Goal: Communication & Community: Answer question/provide support

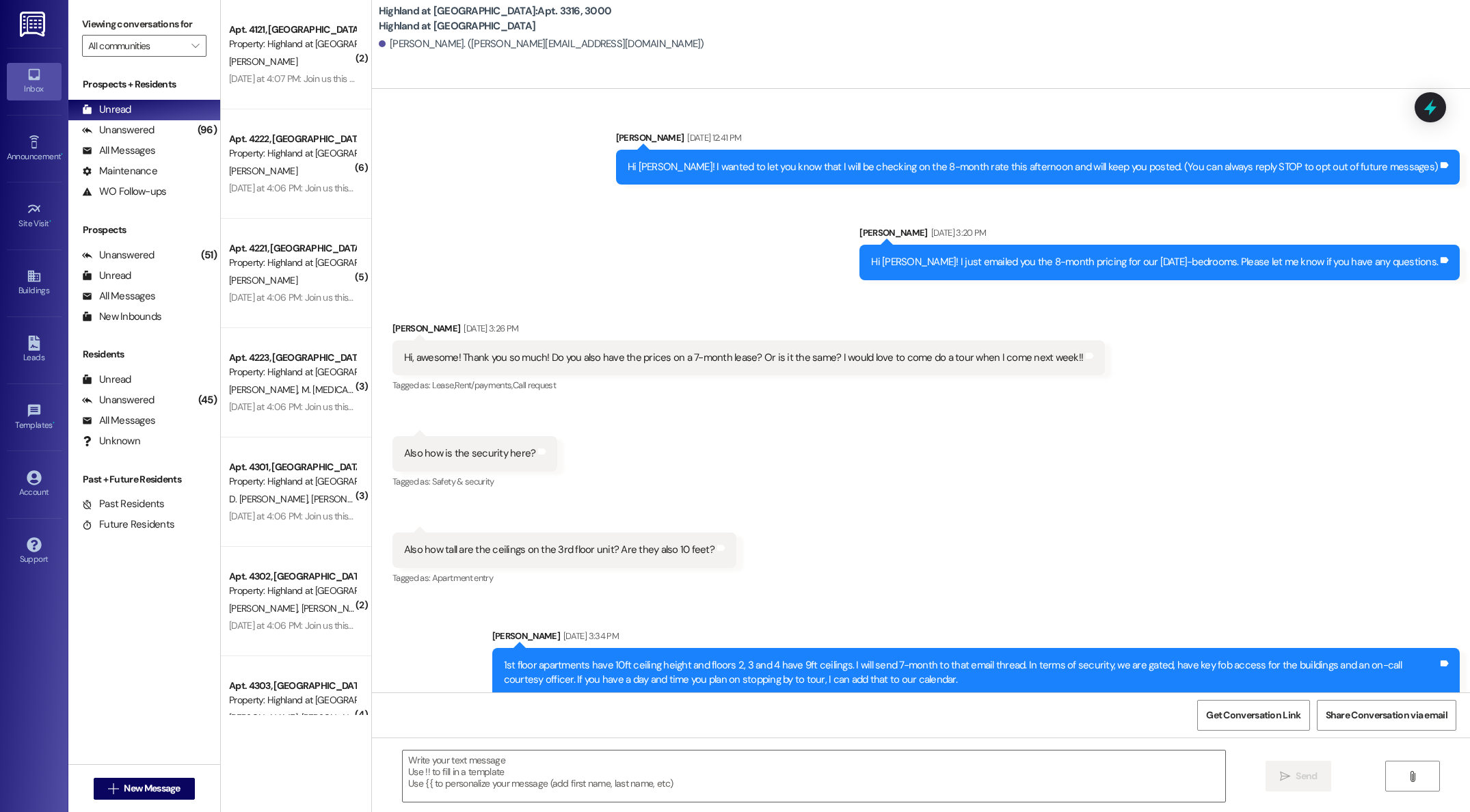
scroll to position [4162, 0]
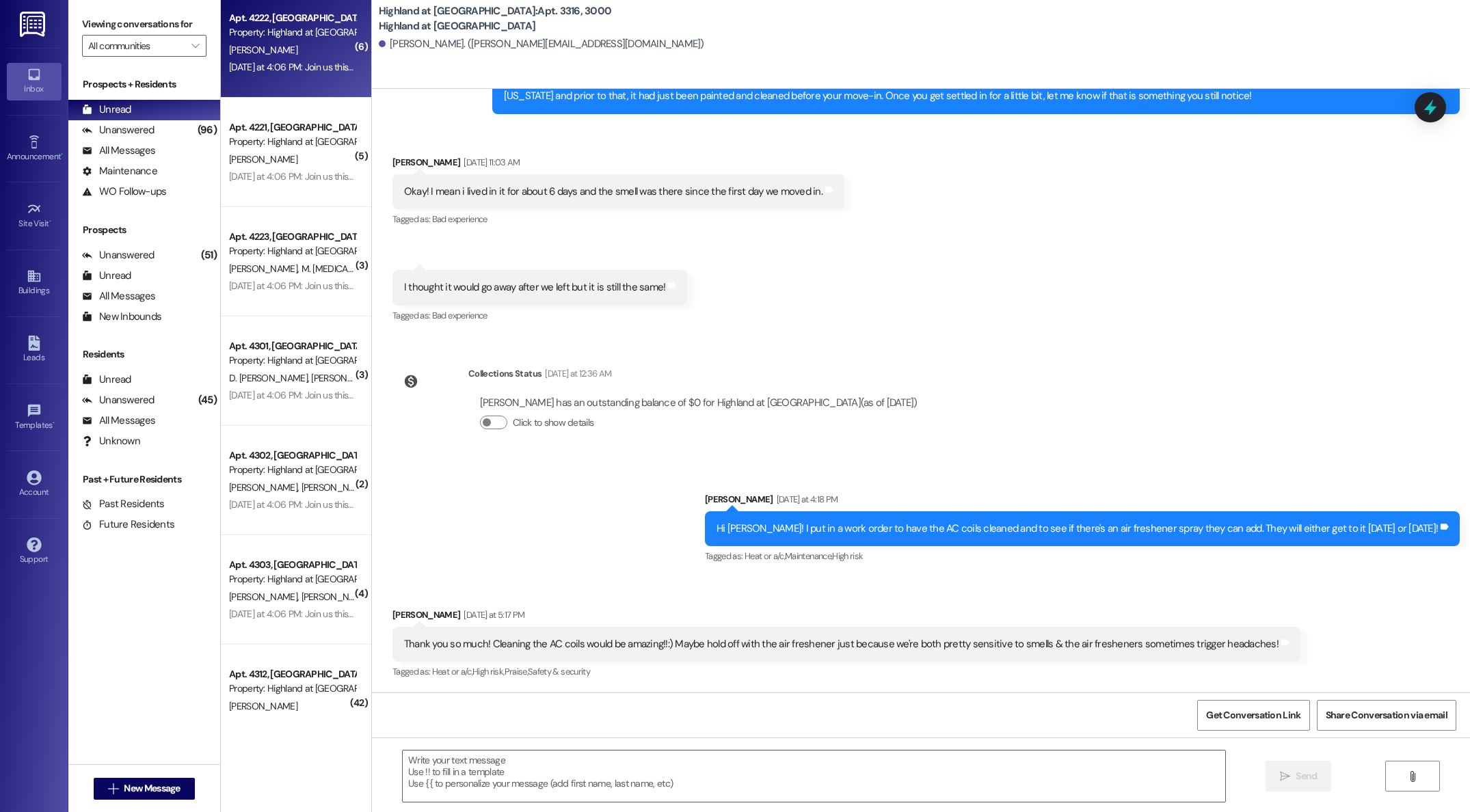
click at [298, 69] on div "[DATE] at 4:06 PM: Join us this evening at 5:30 PM for Music by the Pool, spons…" at bounding box center [724, 66] width 990 height 12
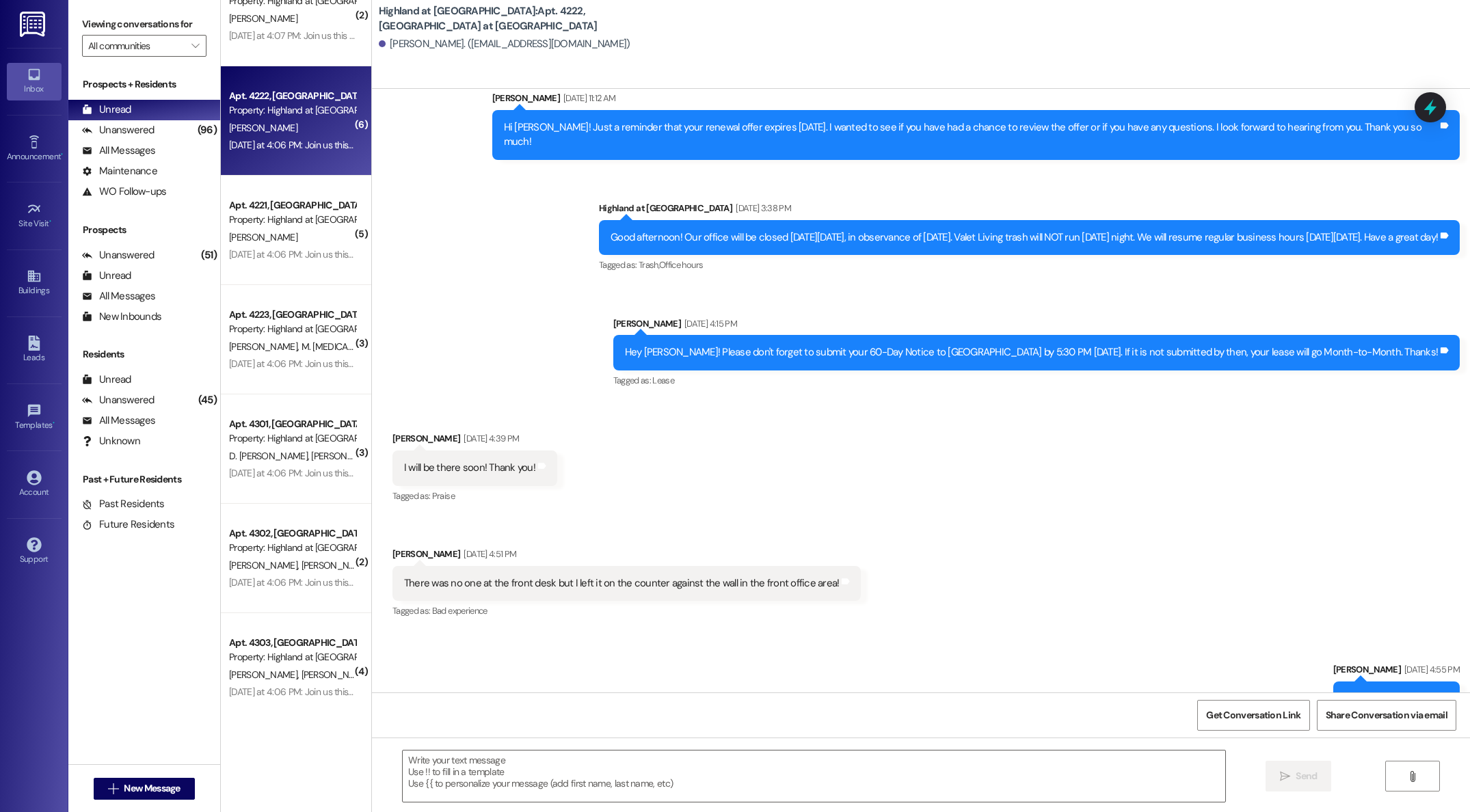
scroll to position [0, 0]
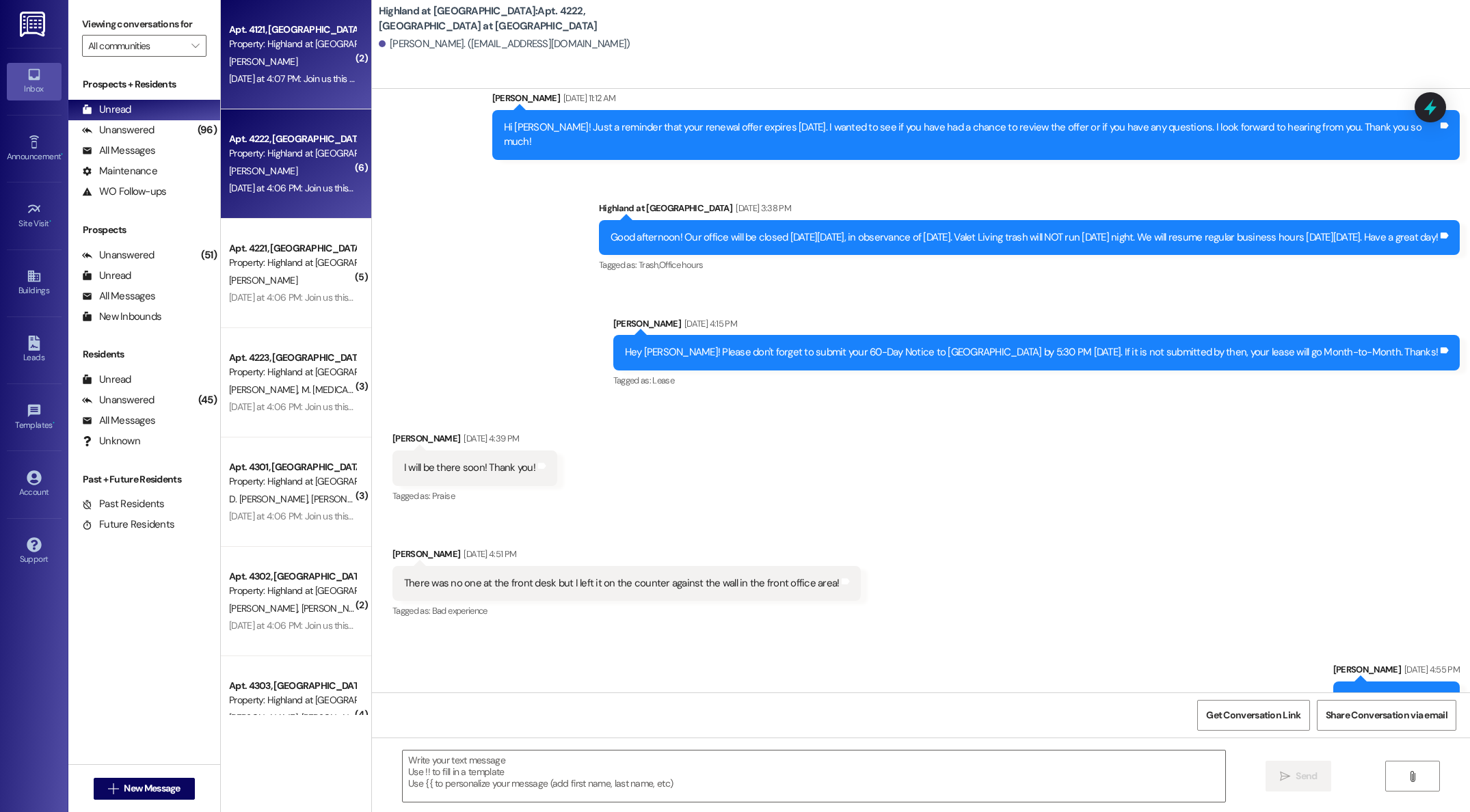
click at [283, 65] on div "[PERSON_NAME]" at bounding box center [292, 62] width 129 height 18
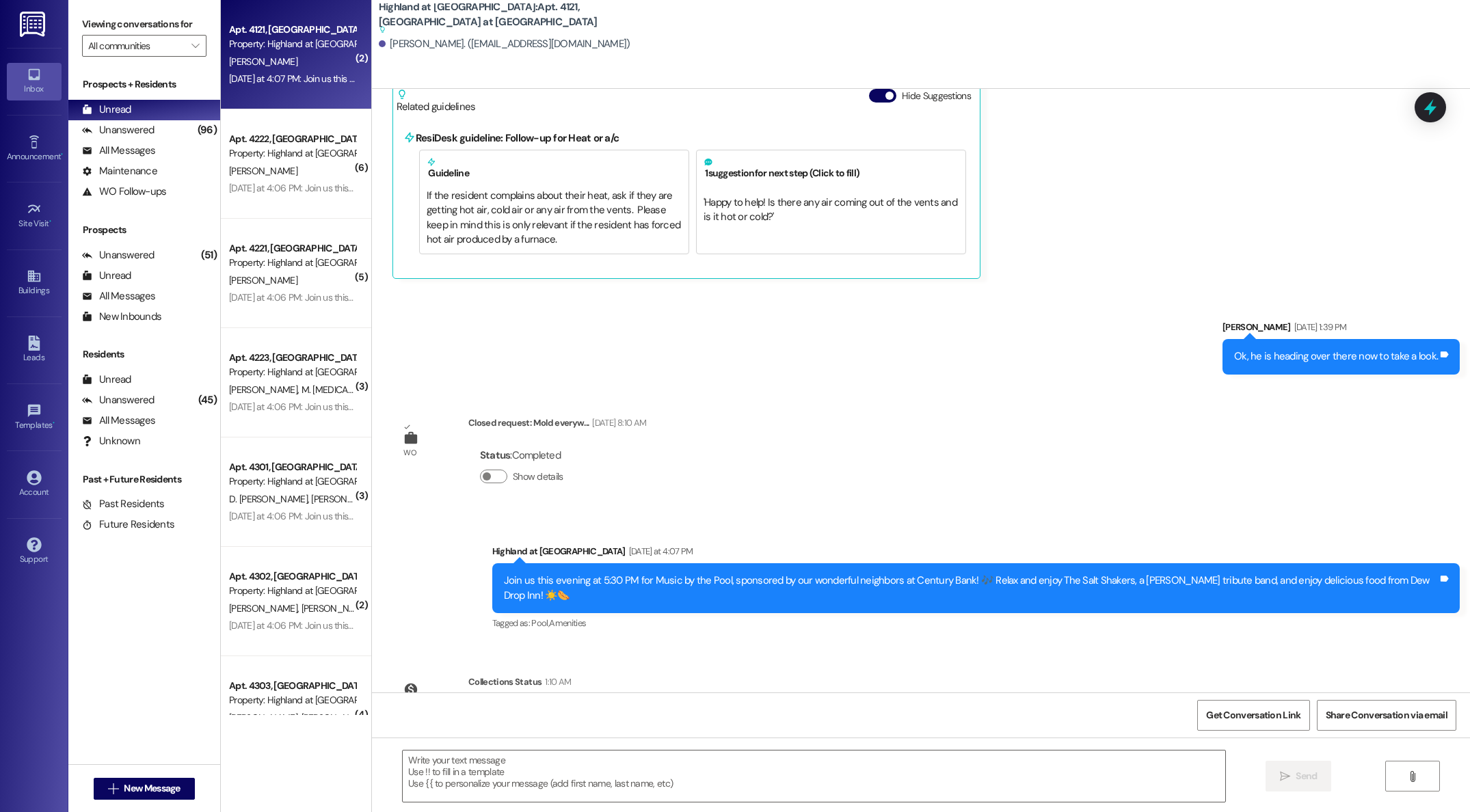
scroll to position [4713, 0]
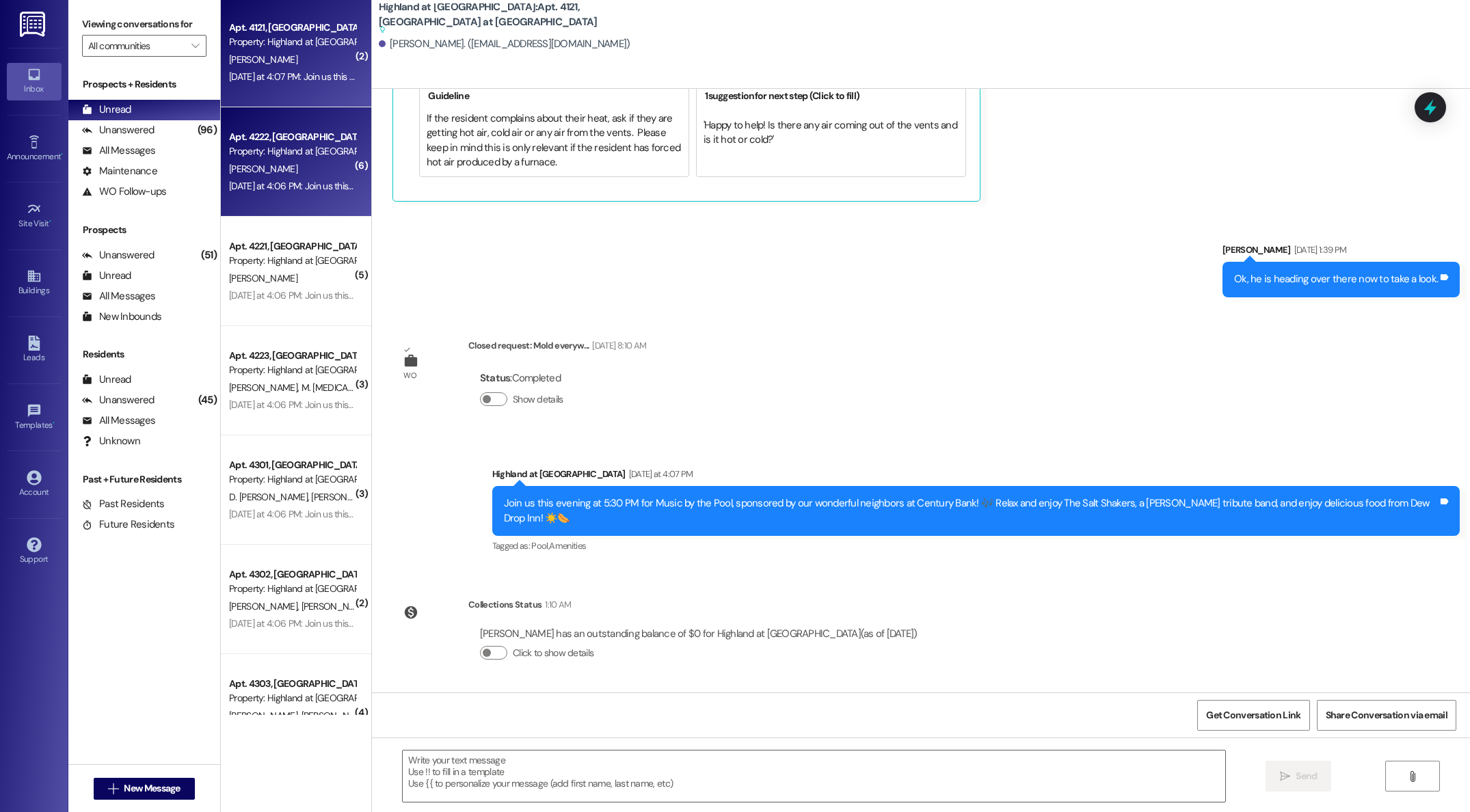
click at [242, 165] on div "( 2 ) Apt. 4121, [GEOGRAPHIC_DATA] at [GEOGRAPHIC_DATA] Property: [GEOGRAPHIC_D…" at bounding box center [295, 357] width 150 height 714
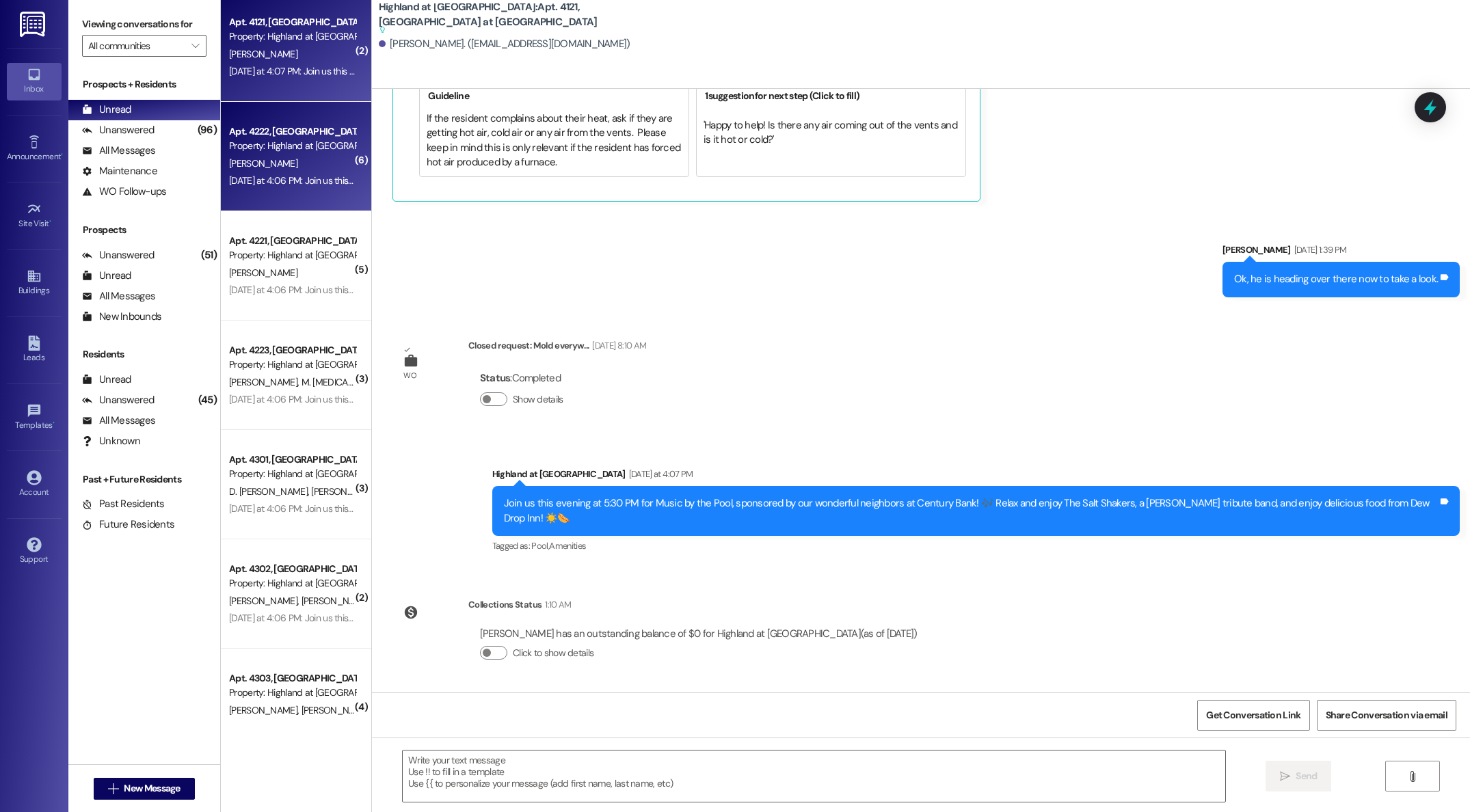
scroll to position [12, 0]
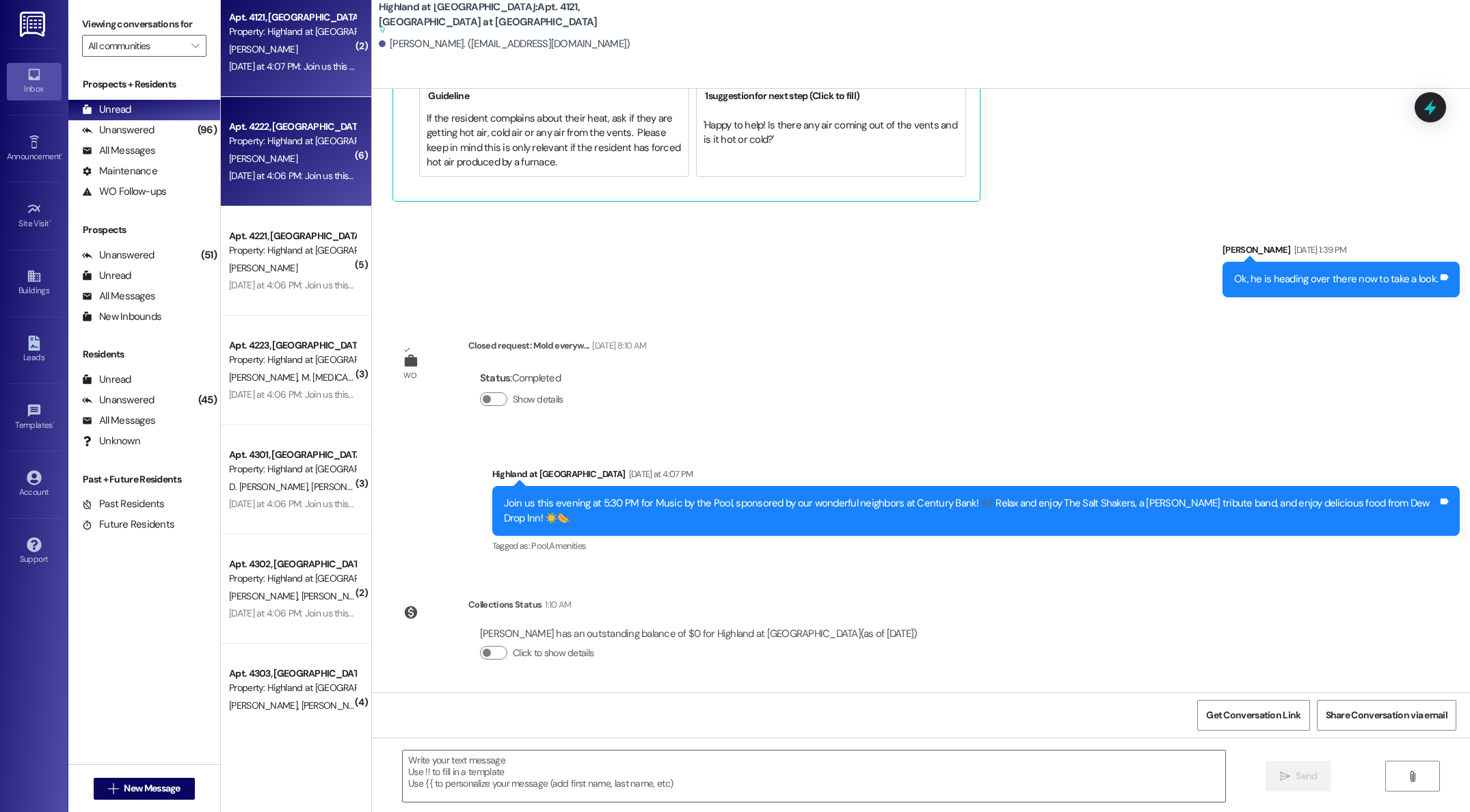
click at [242, 165] on div "[PERSON_NAME]" at bounding box center [292, 159] width 129 height 18
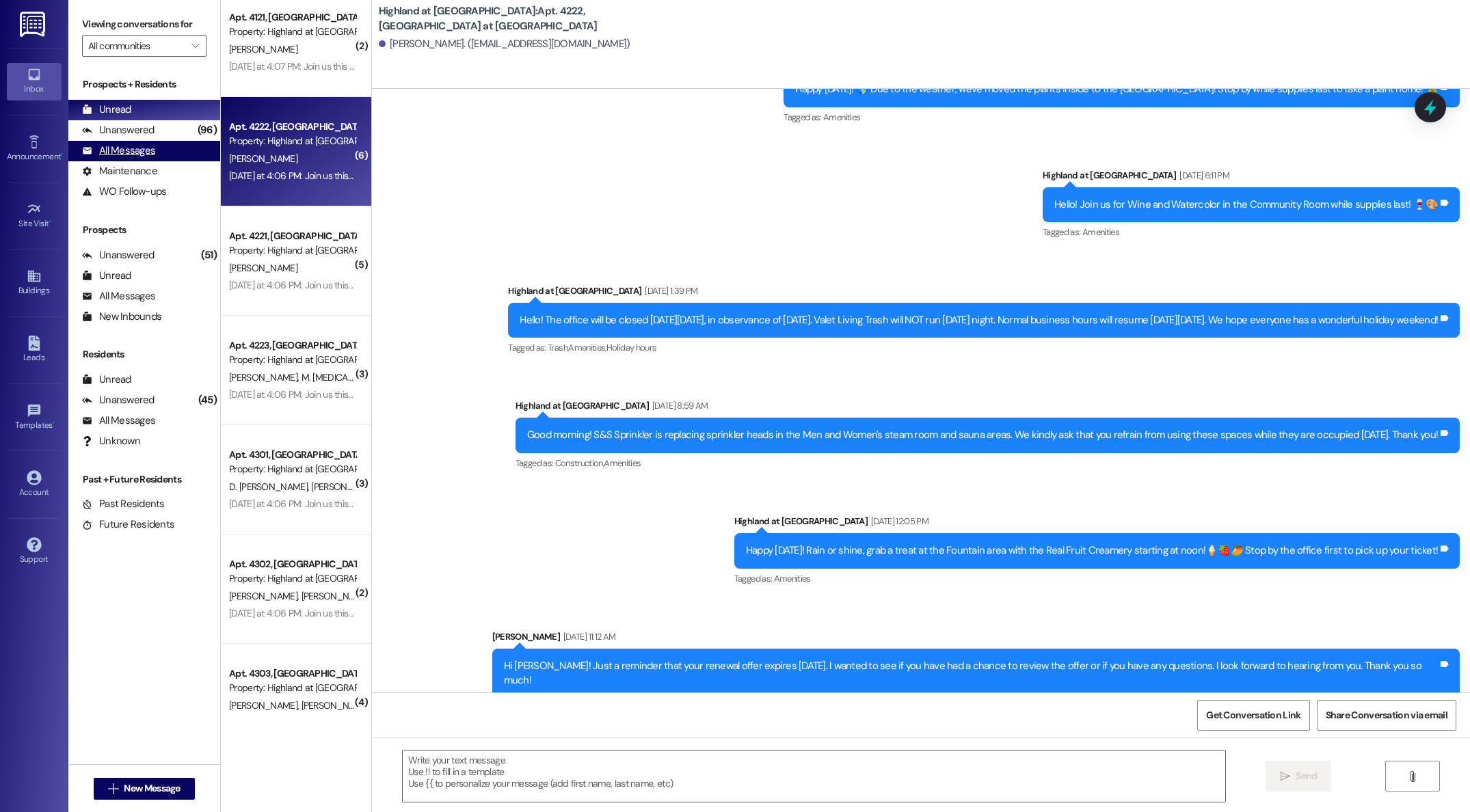
click at [137, 156] on div "All Messages" at bounding box center [118, 151] width 73 height 15
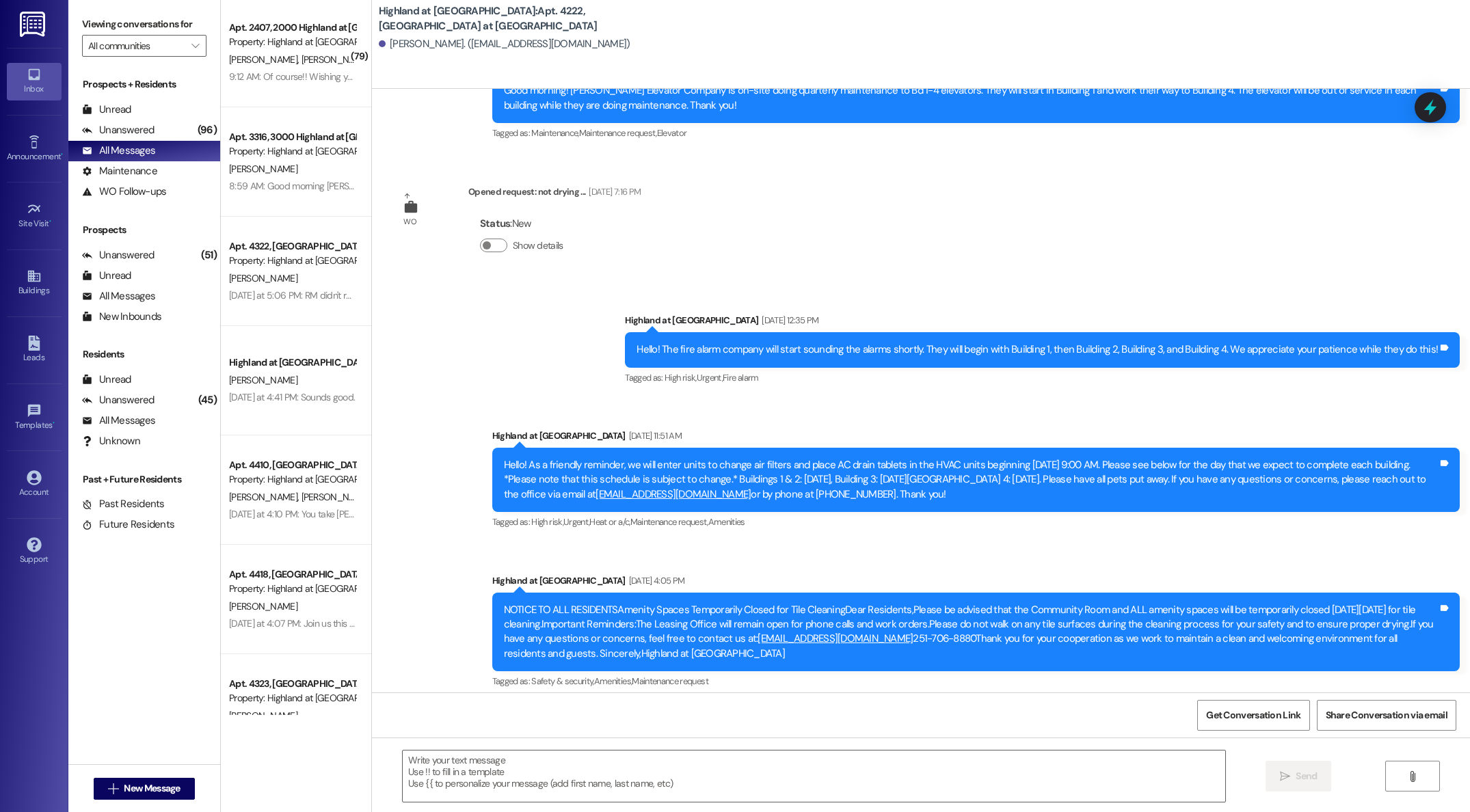
scroll to position [19703, 0]
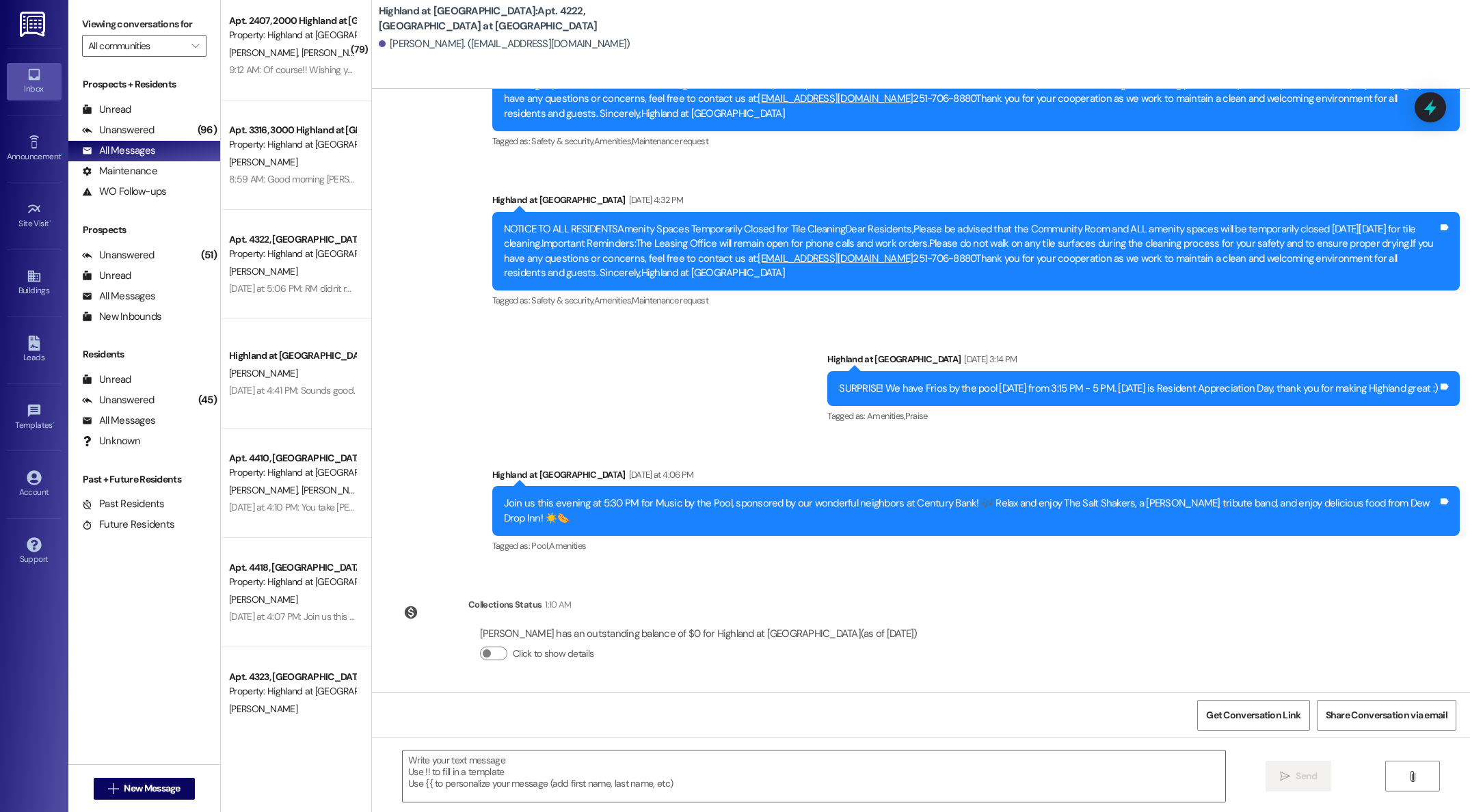
click at [289, 70] on div "( 79 ) Apt. 2407, 2000 Highland at [GEOGRAPHIC_DATA] Property: [GEOGRAPHIC_DATA…" at bounding box center [295, 357] width 150 height 714
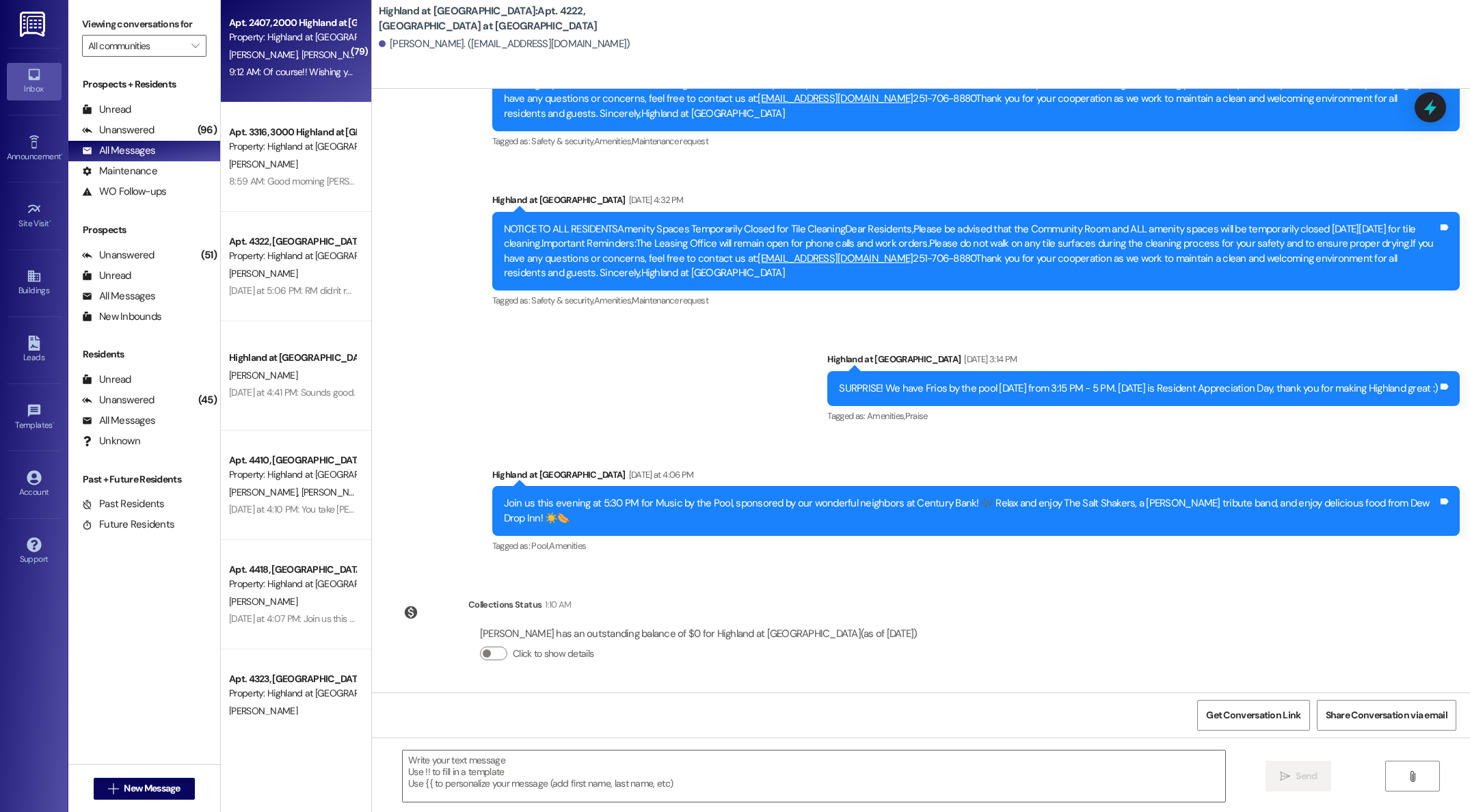
click at [302, 57] on div "( 79 ) Apt. 2407, 2000 Highland at [GEOGRAPHIC_DATA] Property: [GEOGRAPHIC_DATA…" at bounding box center [295, 357] width 150 height 714
click at [298, 69] on div "( 79 ) Apt. 2407, 2000 Highland at [GEOGRAPHIC_DATA] Property: [GEOGRAPHIC_DATA…" at bounding box center [295, 357] width 150 height 714
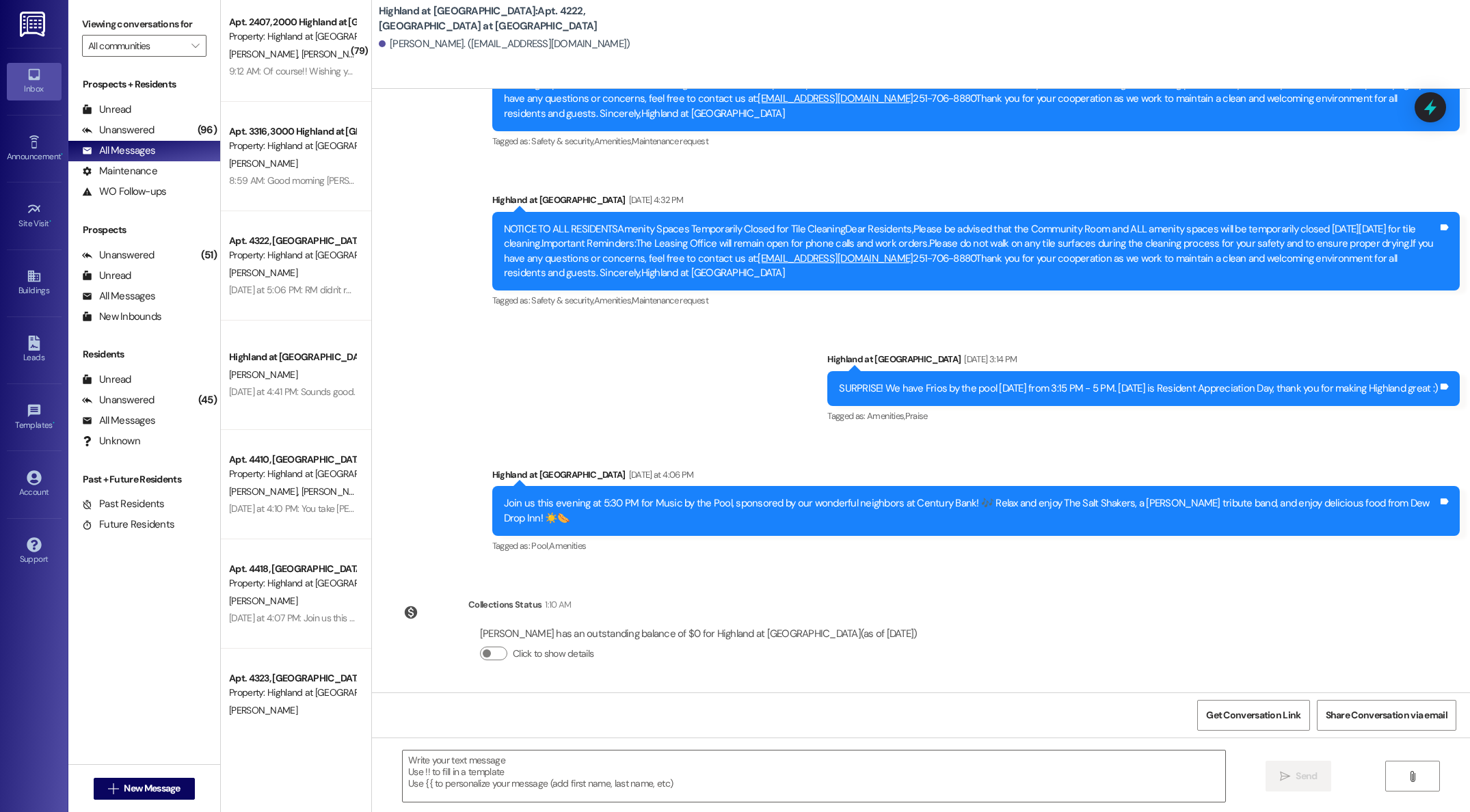
click at [300, 65] on div "( 79 ) Apt. 2407, 2000 Highland at [GEOGRAPHIC_DATA] Property: [GEOGRAPHIC_DATA…" at bounding box center [295, 357] width 150 height 714
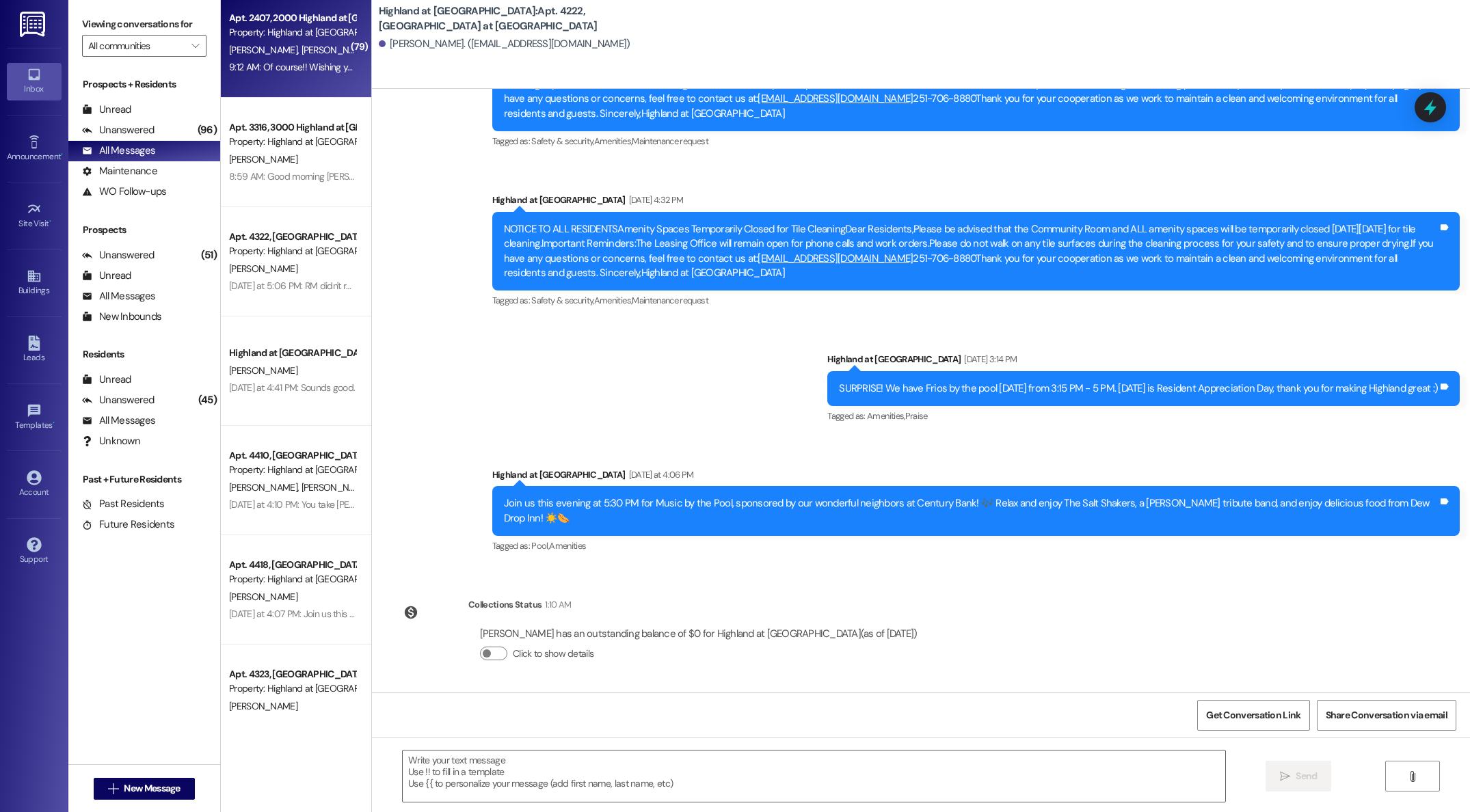
scroll to position [0, 0]
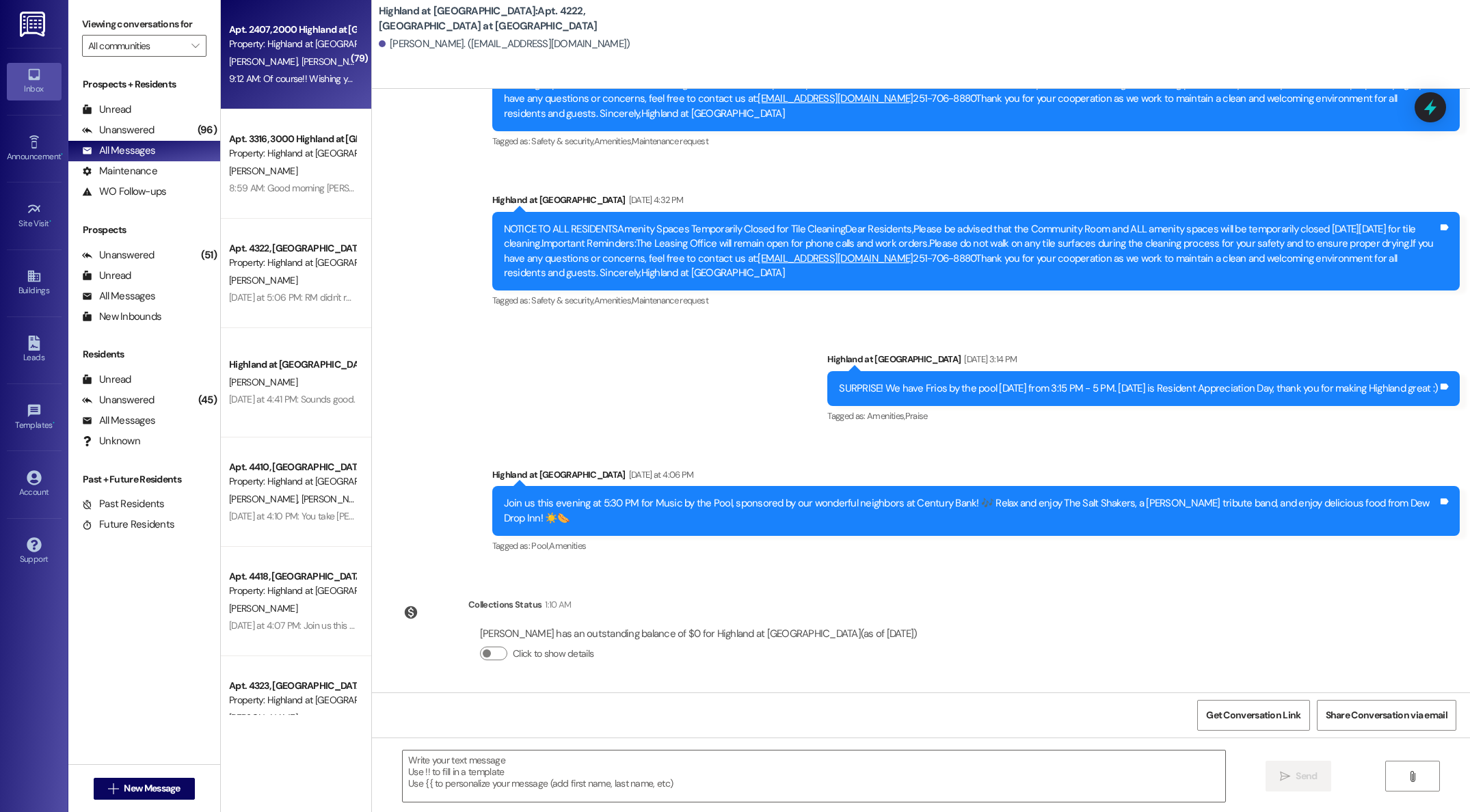
click at [302, 65] on div "[PERSON_NAME][GEOGRAPHIC_DATA][PERSON_NAME]" at bounding box center [292, 62] width 129 height 18
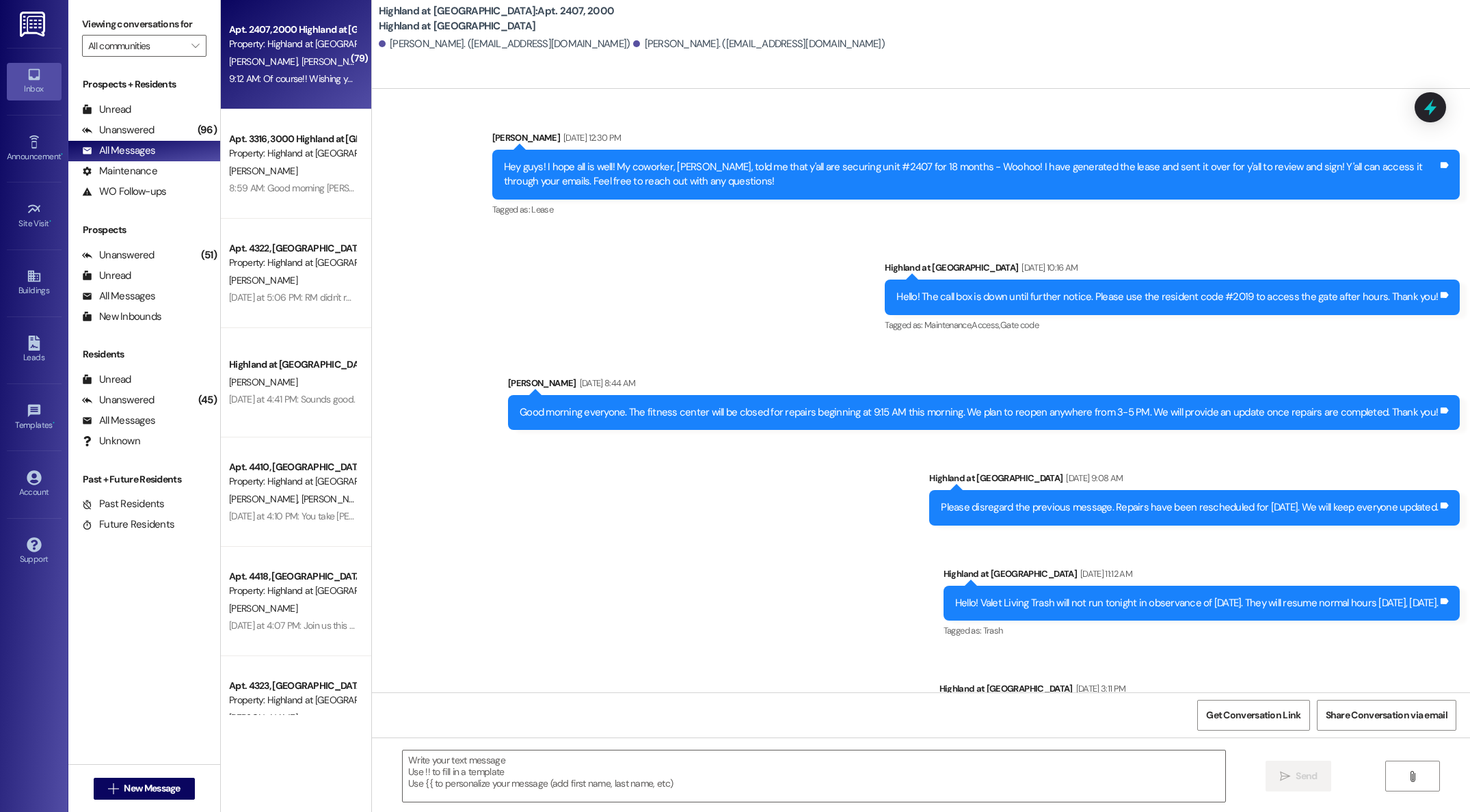
scroll to position [41614, 0]
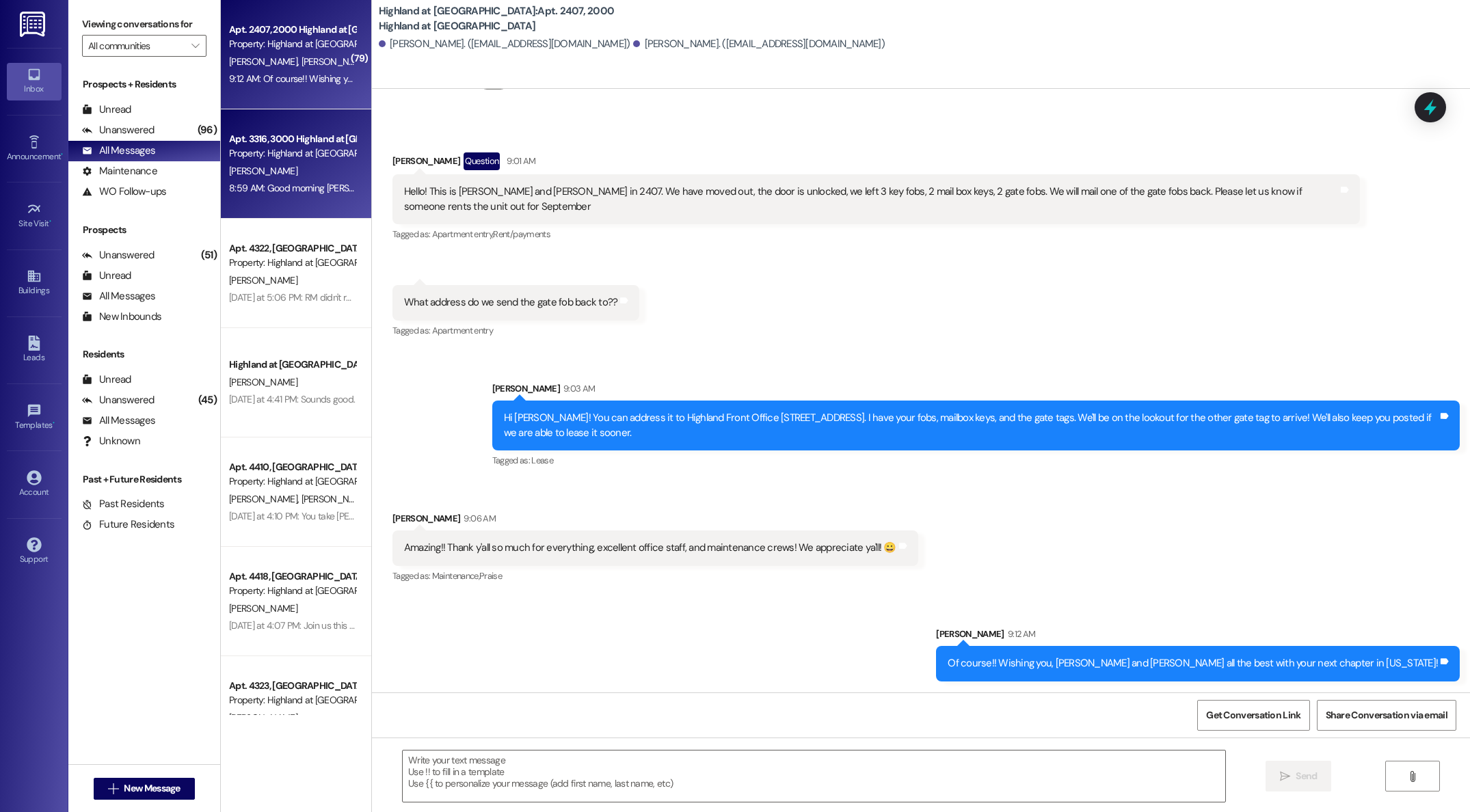
click at [291, 158] on div "Property: Highland at [GEOGRAPHIC_DATA]" at bounding box center [291, 154] width 126 height 15
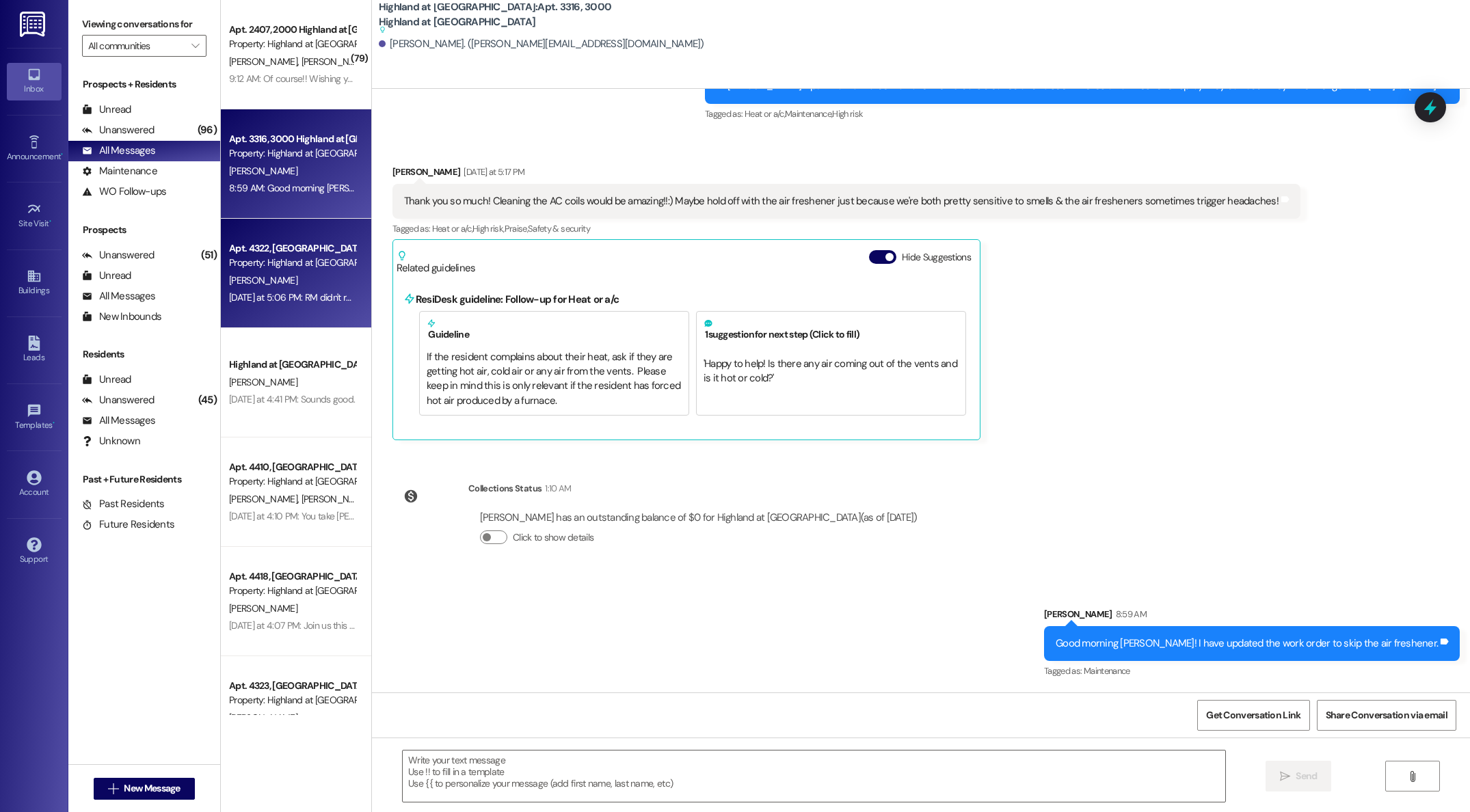
scroll to position [11, 0]
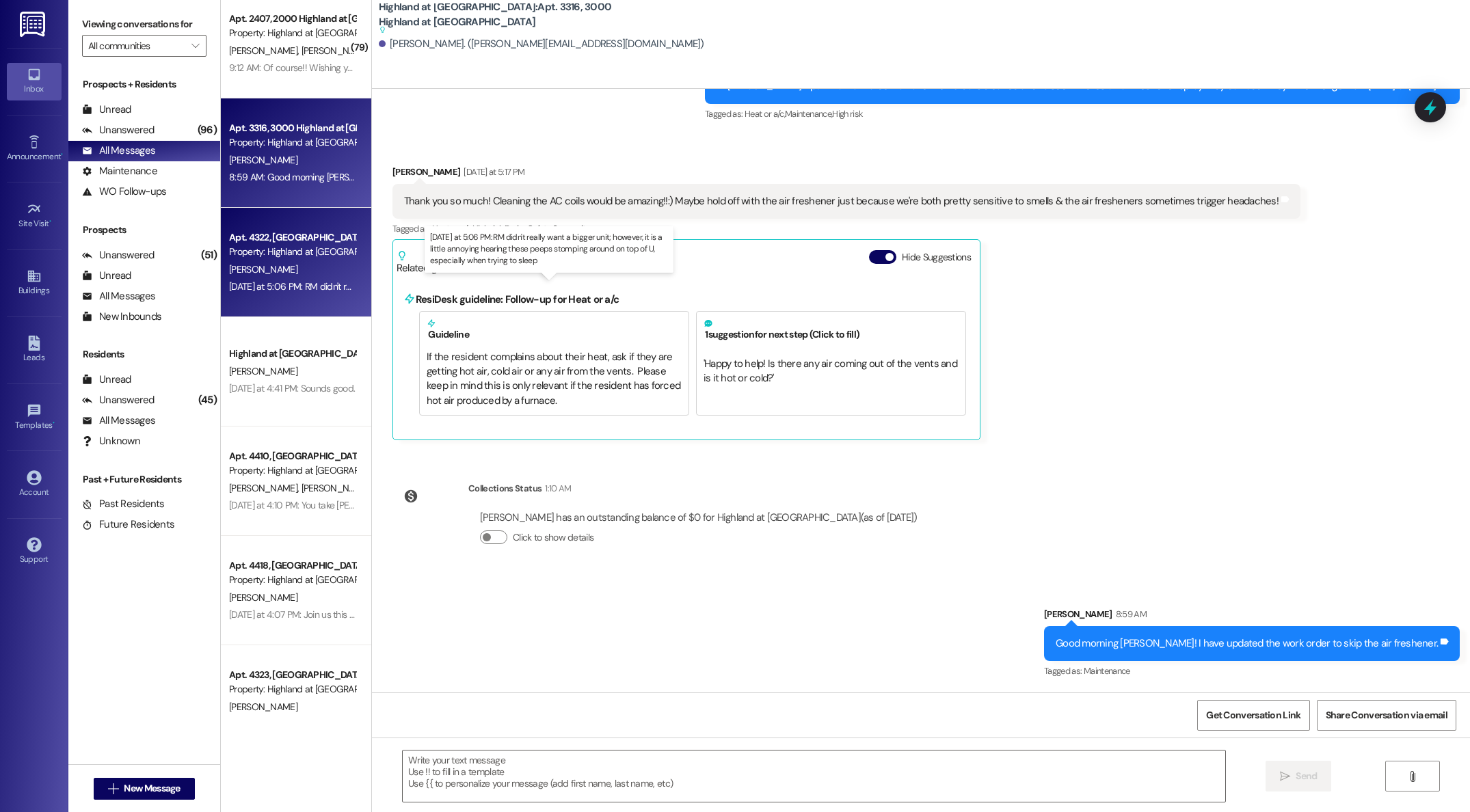
click at [263, 283] on div "[DATE] at 5:06 PM: RM didn't really want a bigger unit; however, it is a little…" at bounding box center [555, 286] width 654 height 12
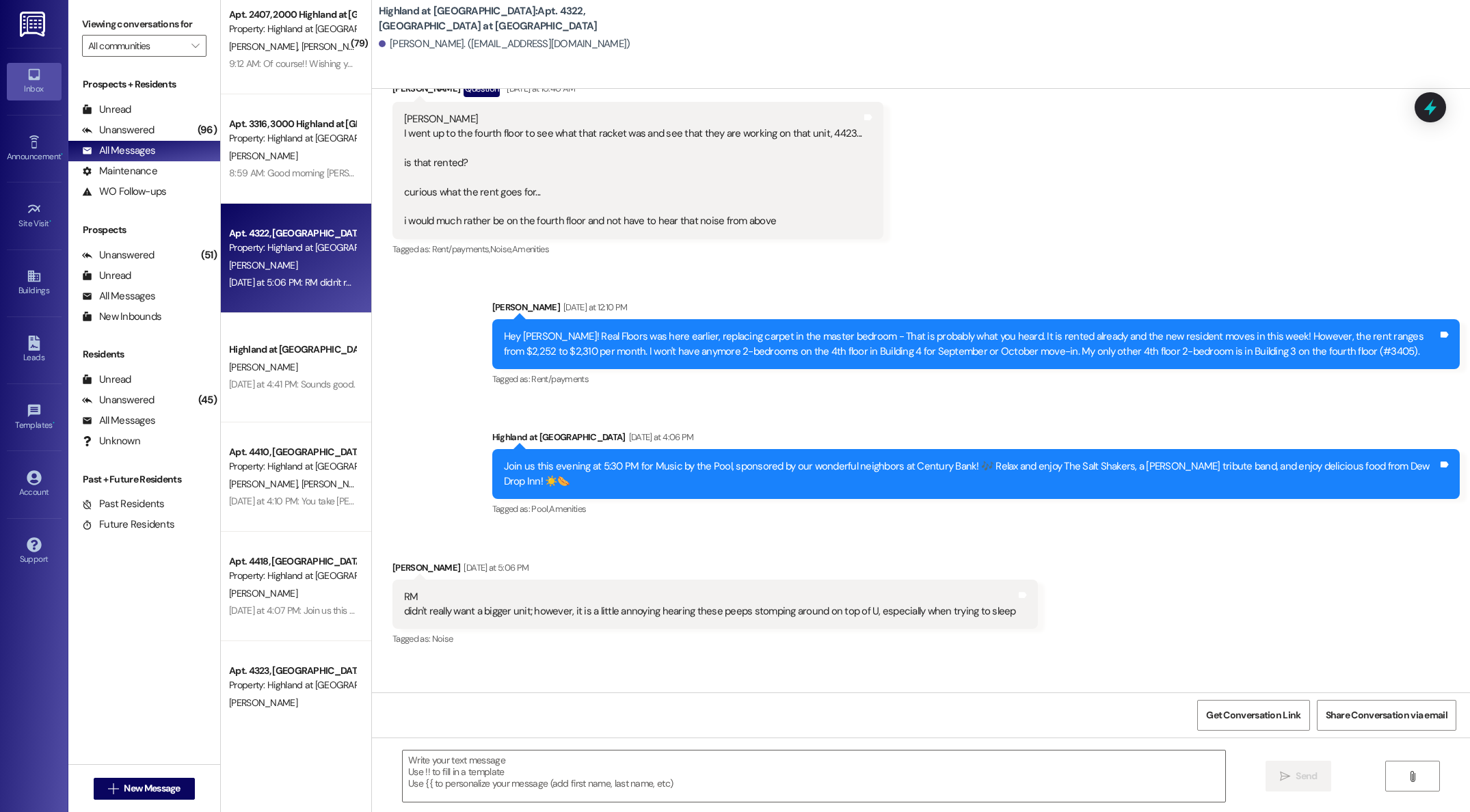
scroll to position [18230, 0]
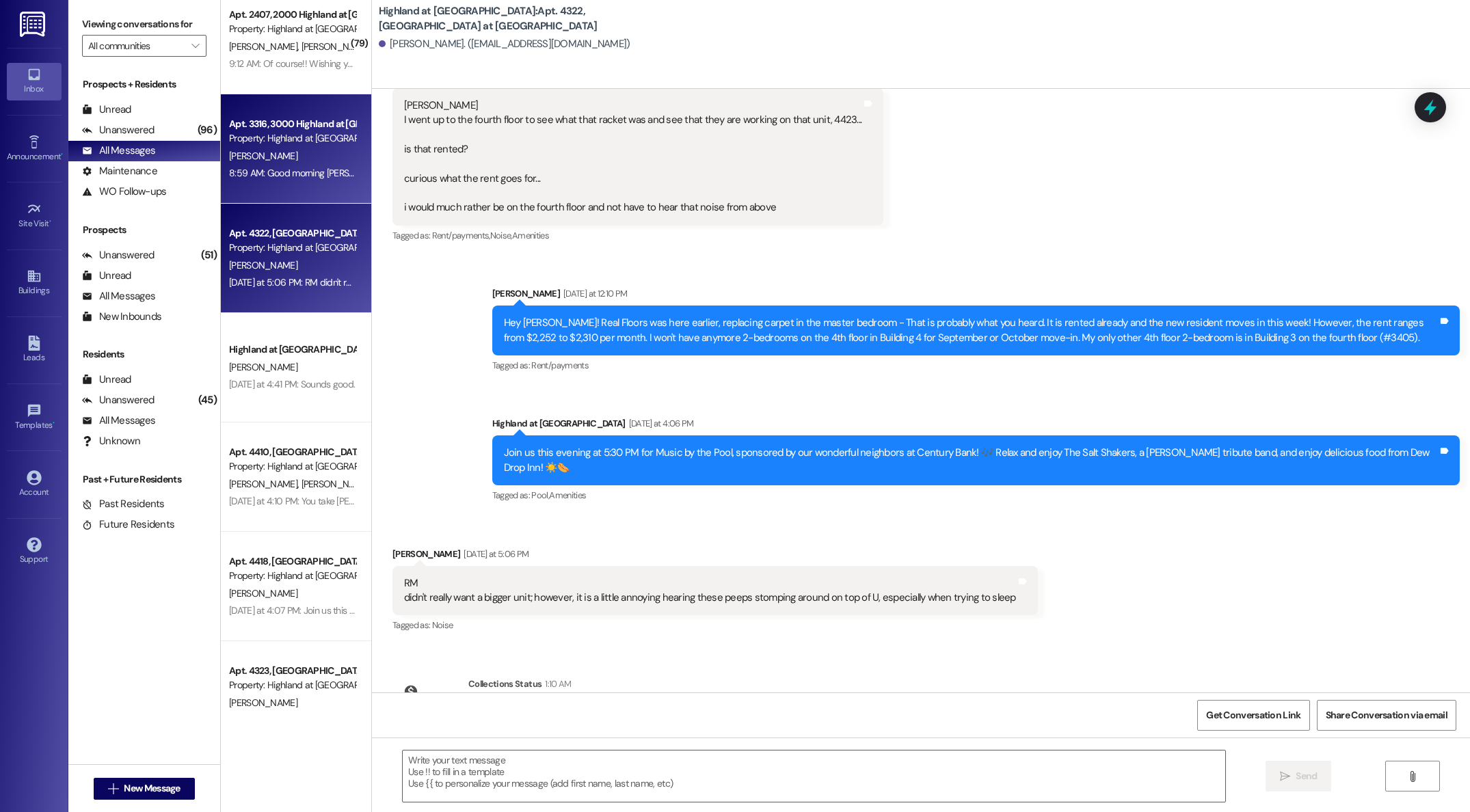
click at [255, 183] on div "Apt. 3316, 3000 Highland at [GEOGRAPHIC_DATA] Property: [GEOGRAPHIC_DATA] at [G…" at bounding box center [295, 148] width 150 height 110
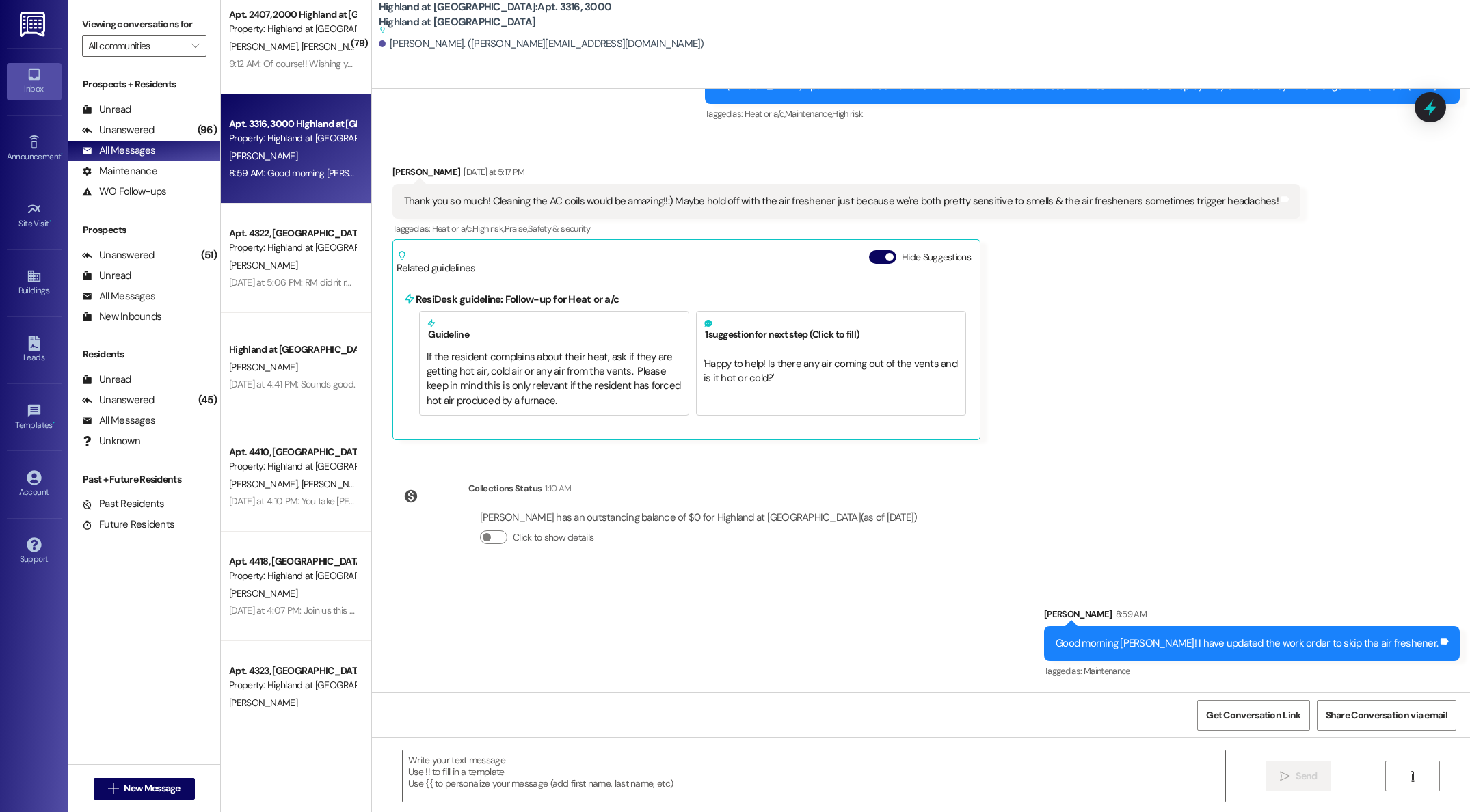
scroll to position [4479, 0]
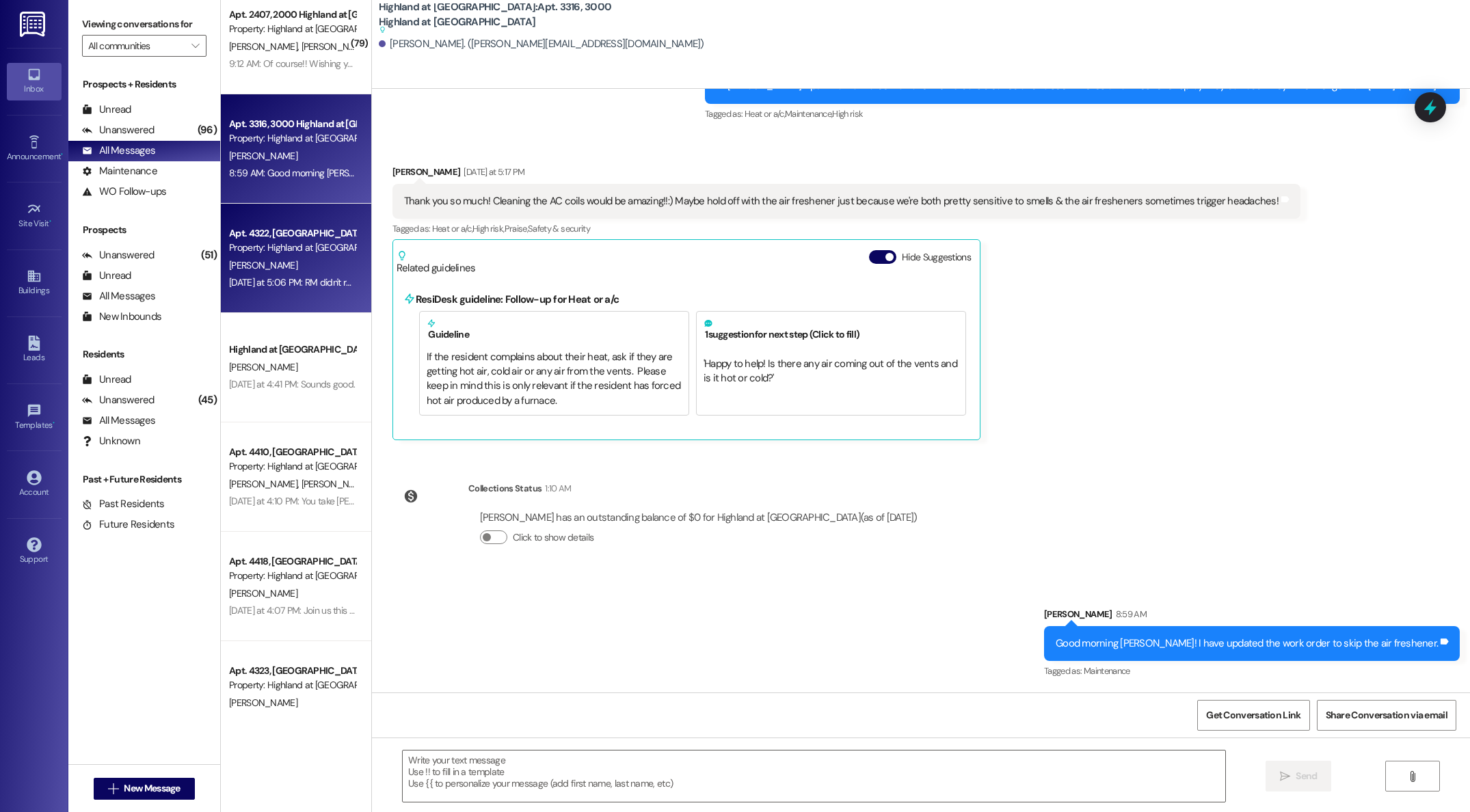
click at [260, 251] on div "Property: Highland at [GEOGRAPHIC_DATA]" at bounding box center [291, 248] width 126 height 15
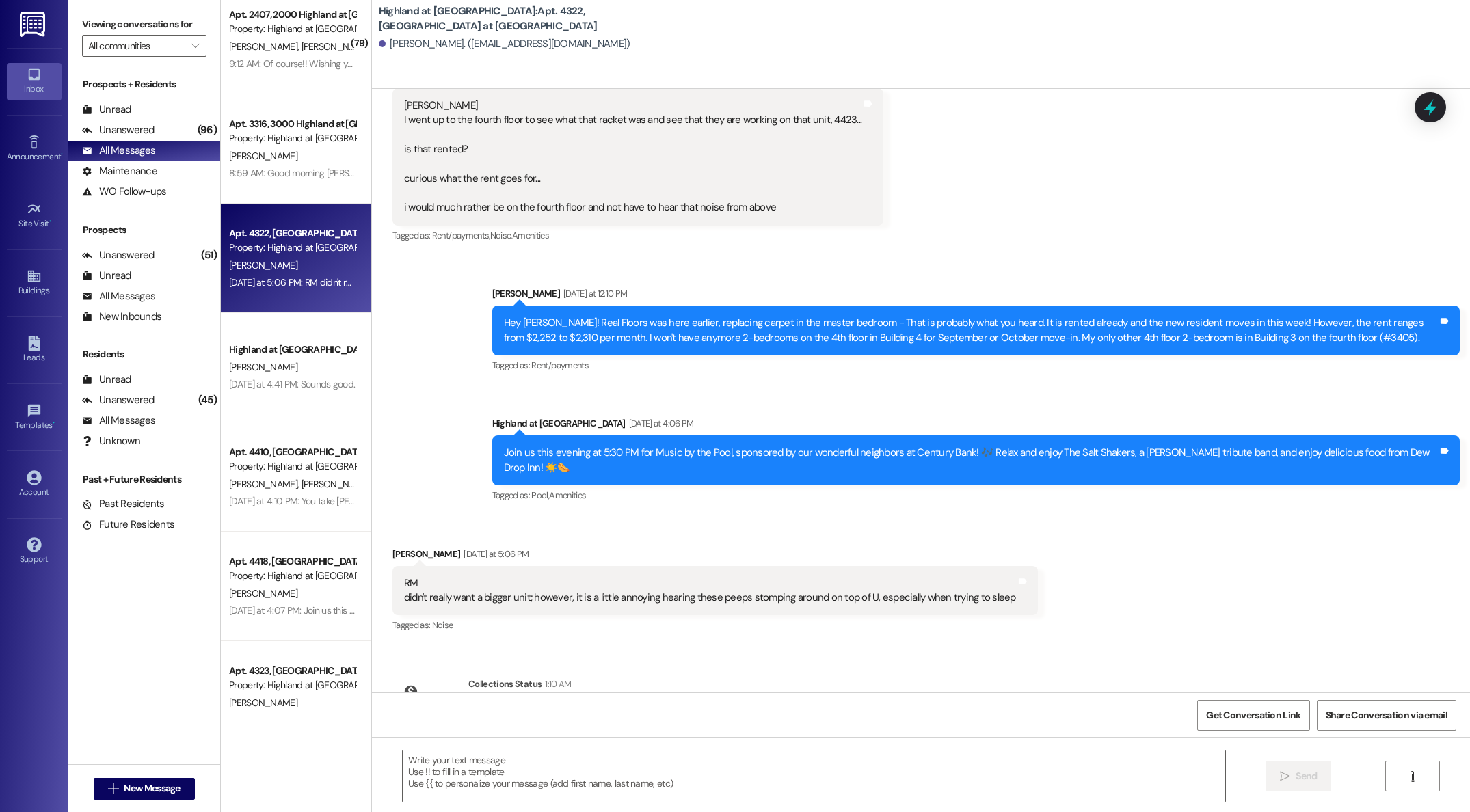
scroll to position [18356, 0]
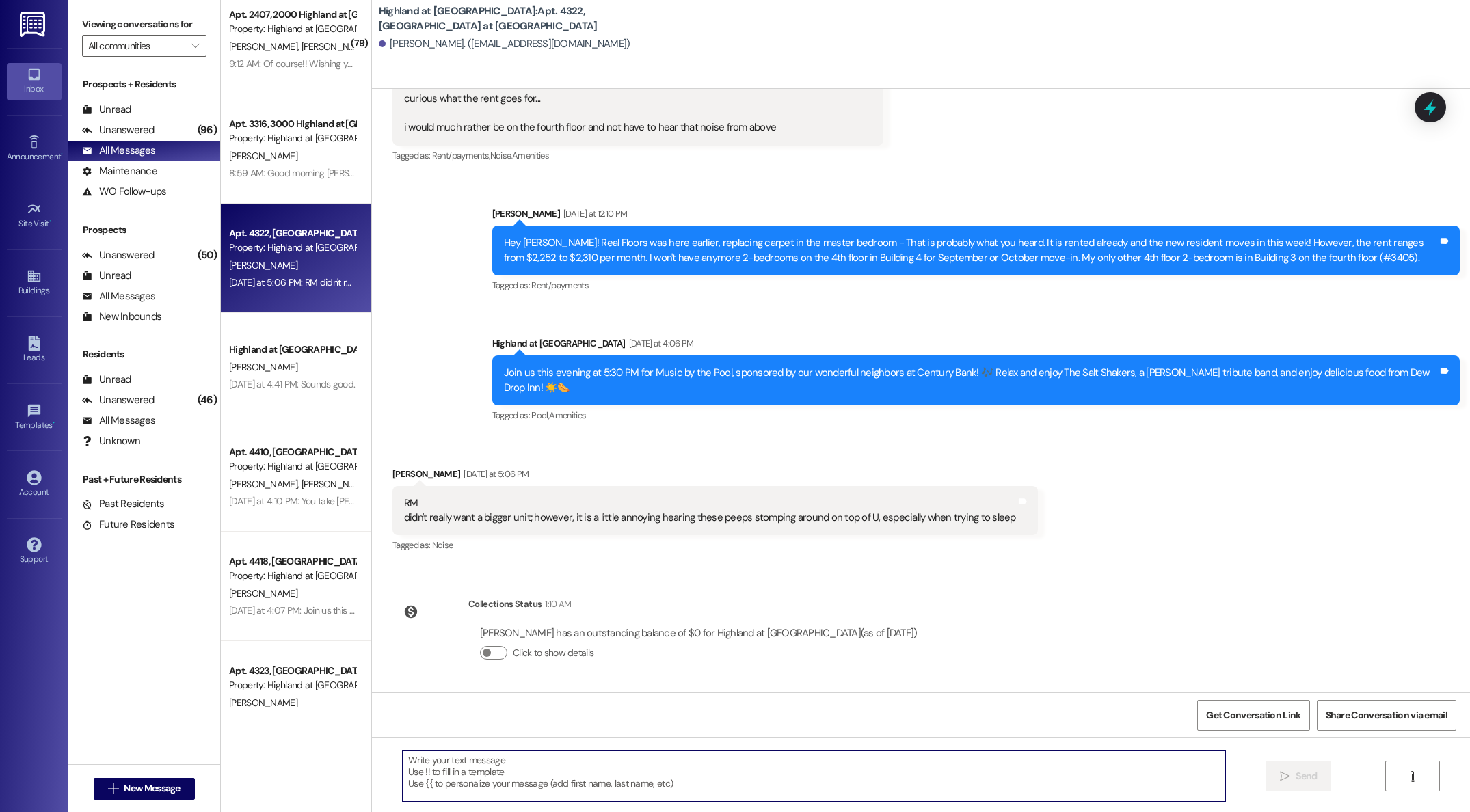
click at [538, 768] on textarea at bounding box center [814, 776] width 823 height 52
click at [628, 759] on textarea at bounding box center [814, 776] width 823 height 52
type textarea "g"
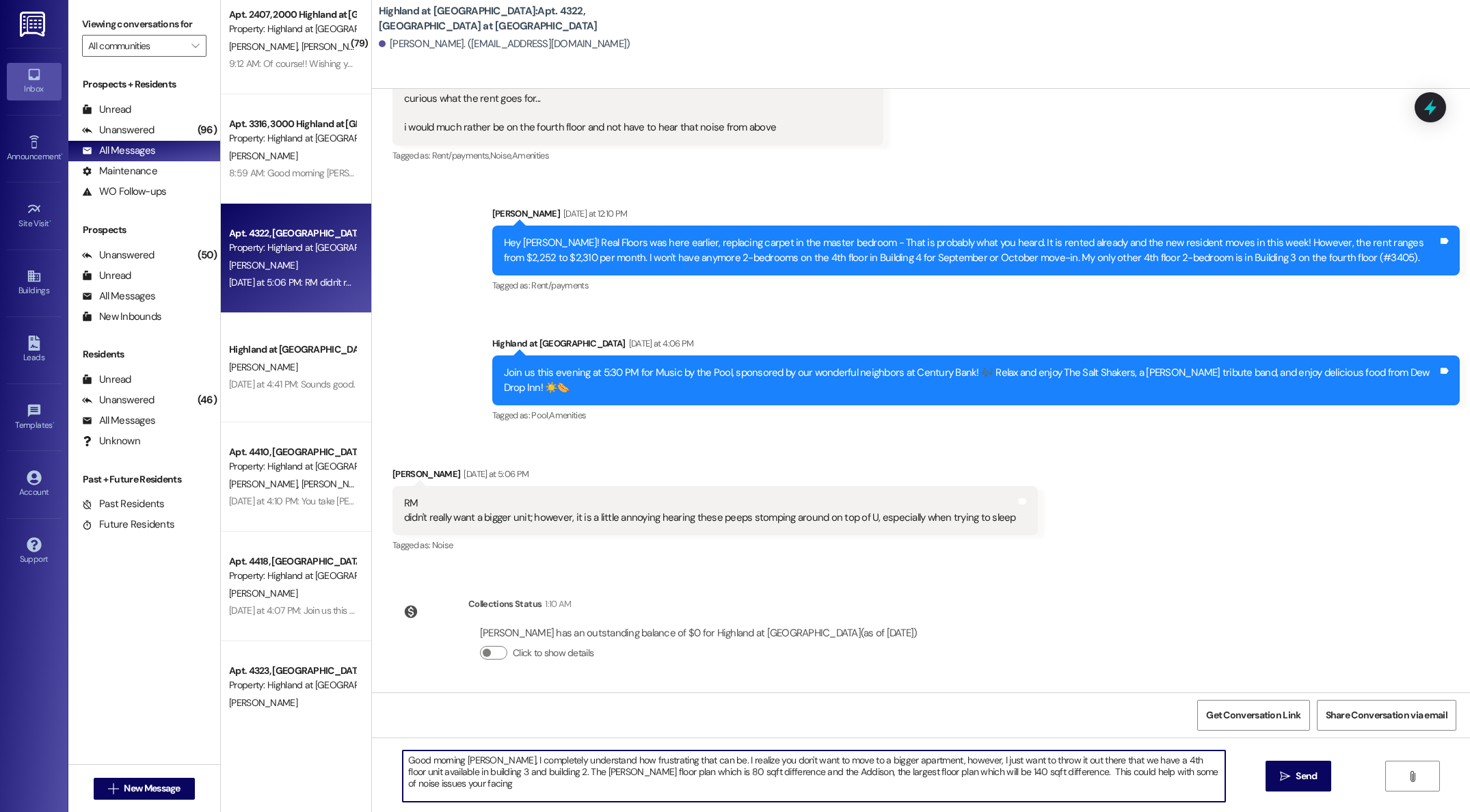
type textarea "Good morning [PERSON_NAME], I completely understand how frustrating that can be…"
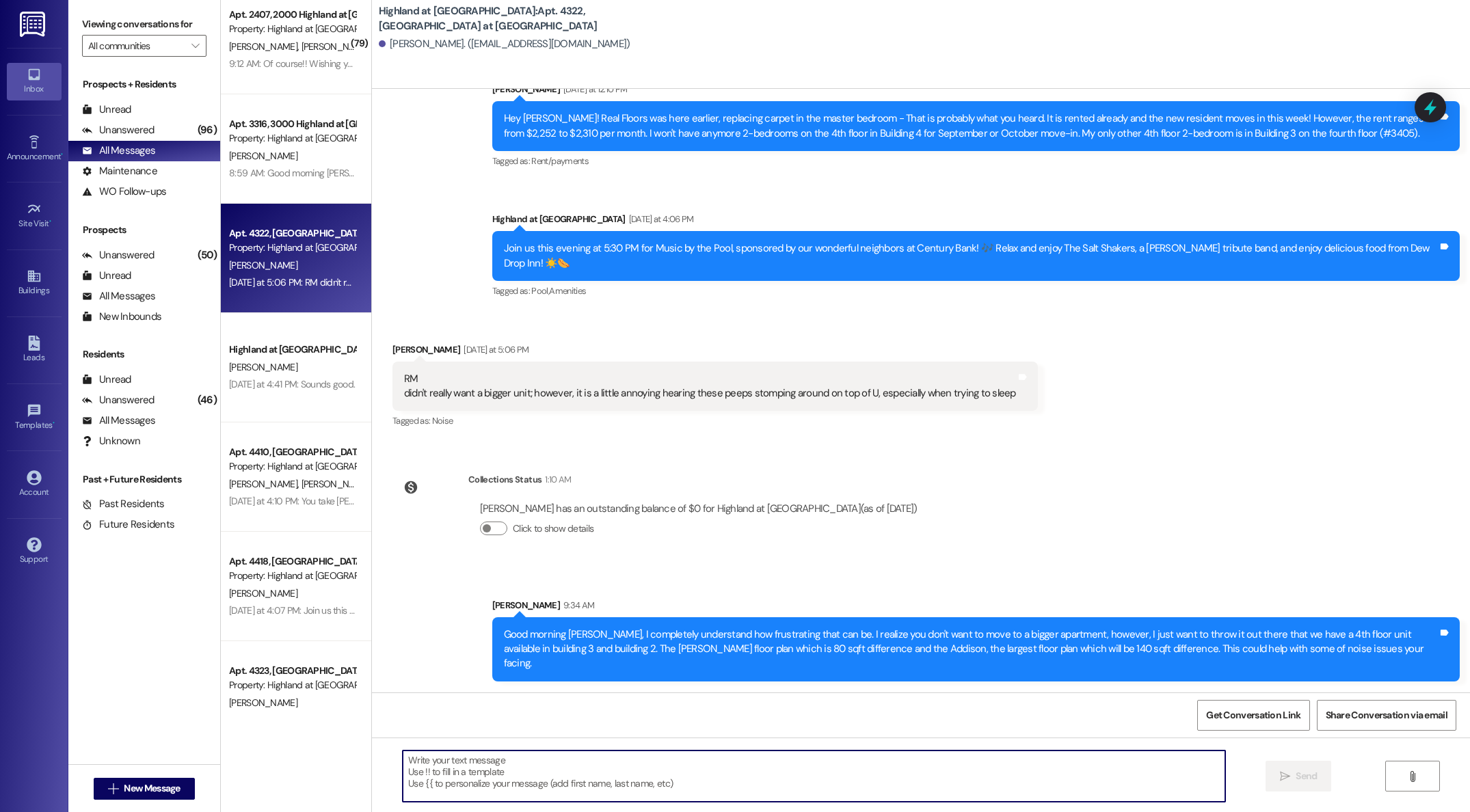
scroll to position [18467, 0]
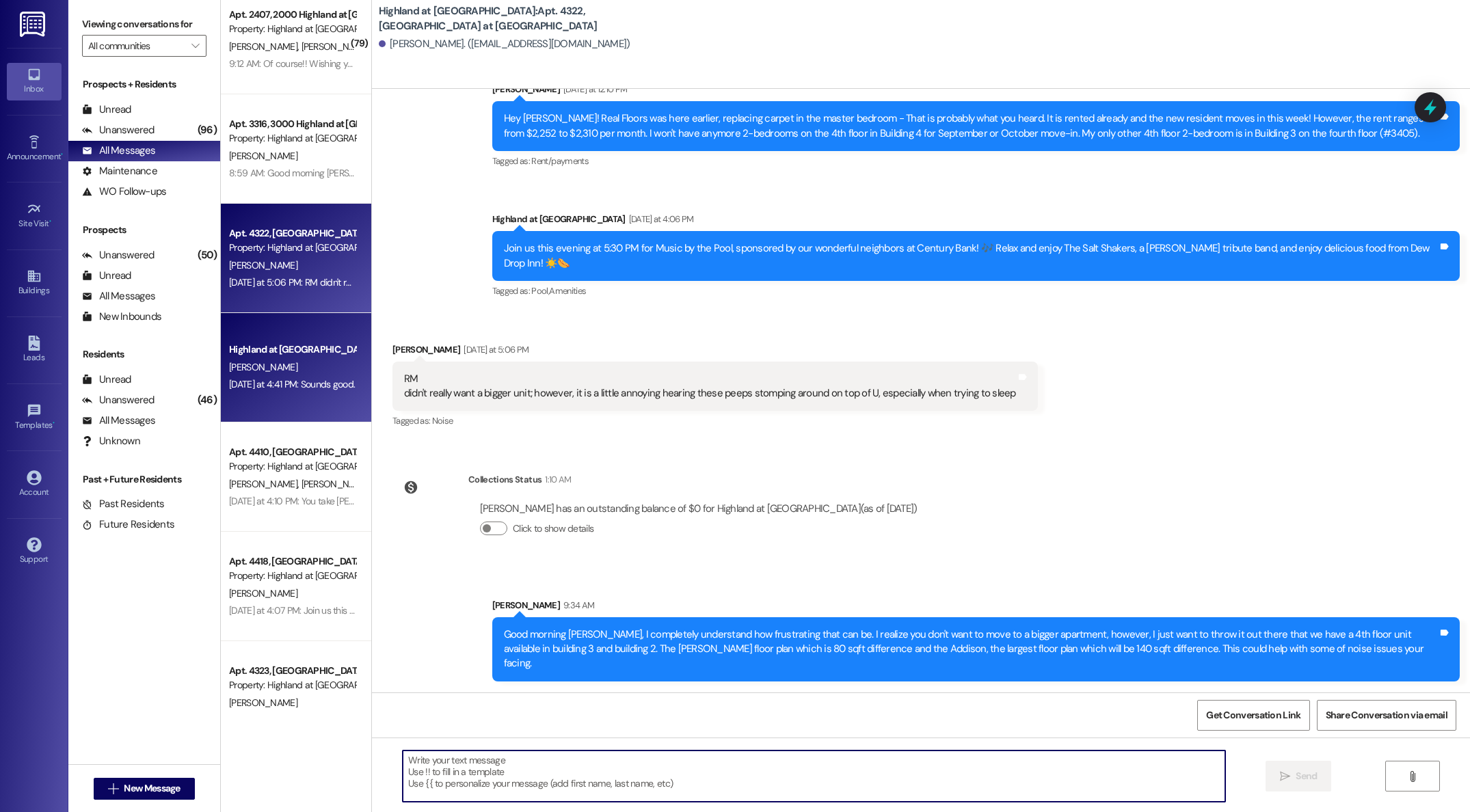
click at [295, 352] on div "( 79 ) Apt. 2407, 2000 Highland at [GEOGRAPHIC_DATA] Property: [GEOGRAPHIC_DATA…" at bounding box center [295, 357] width 150 height 714
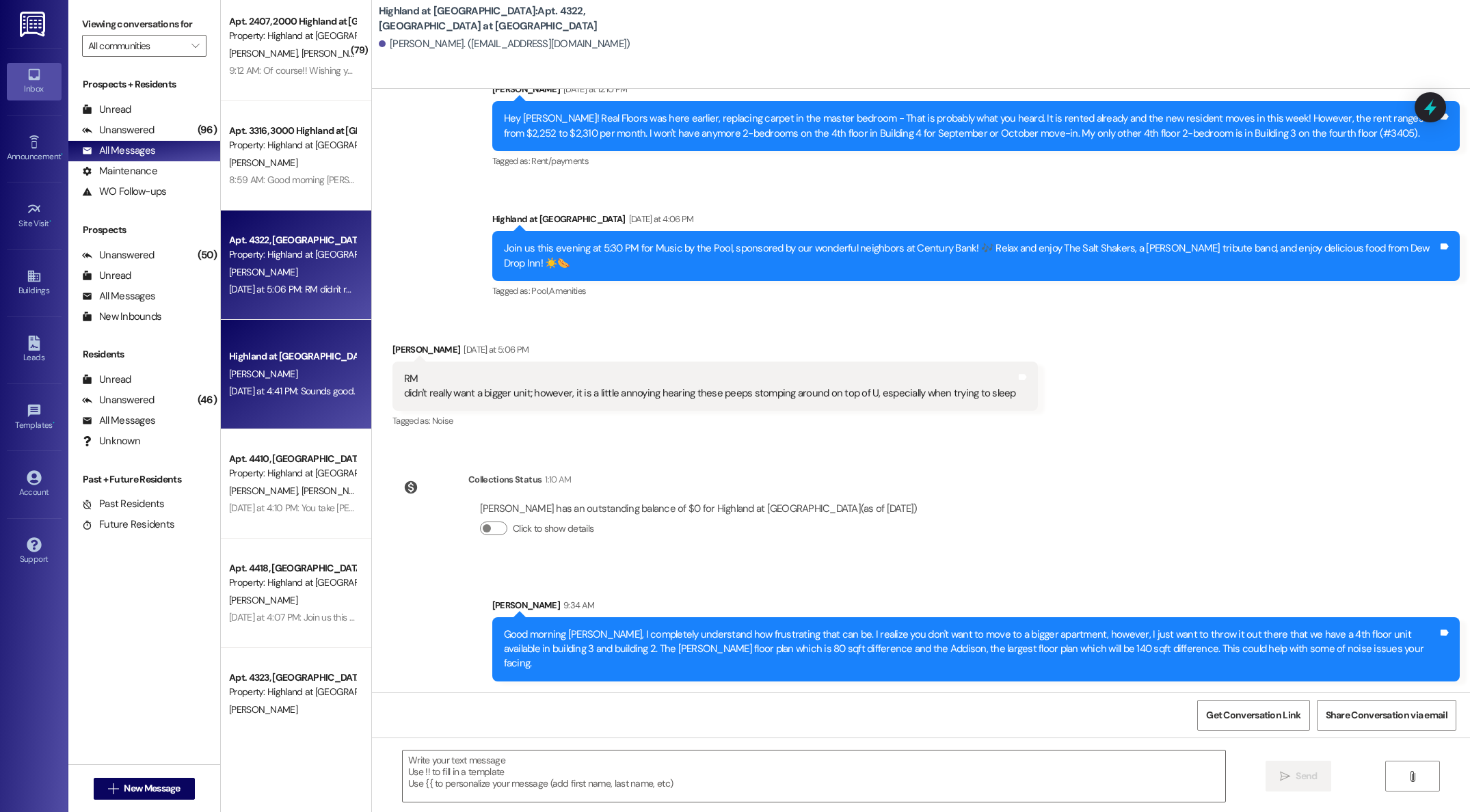
scroll to position [0, 0]
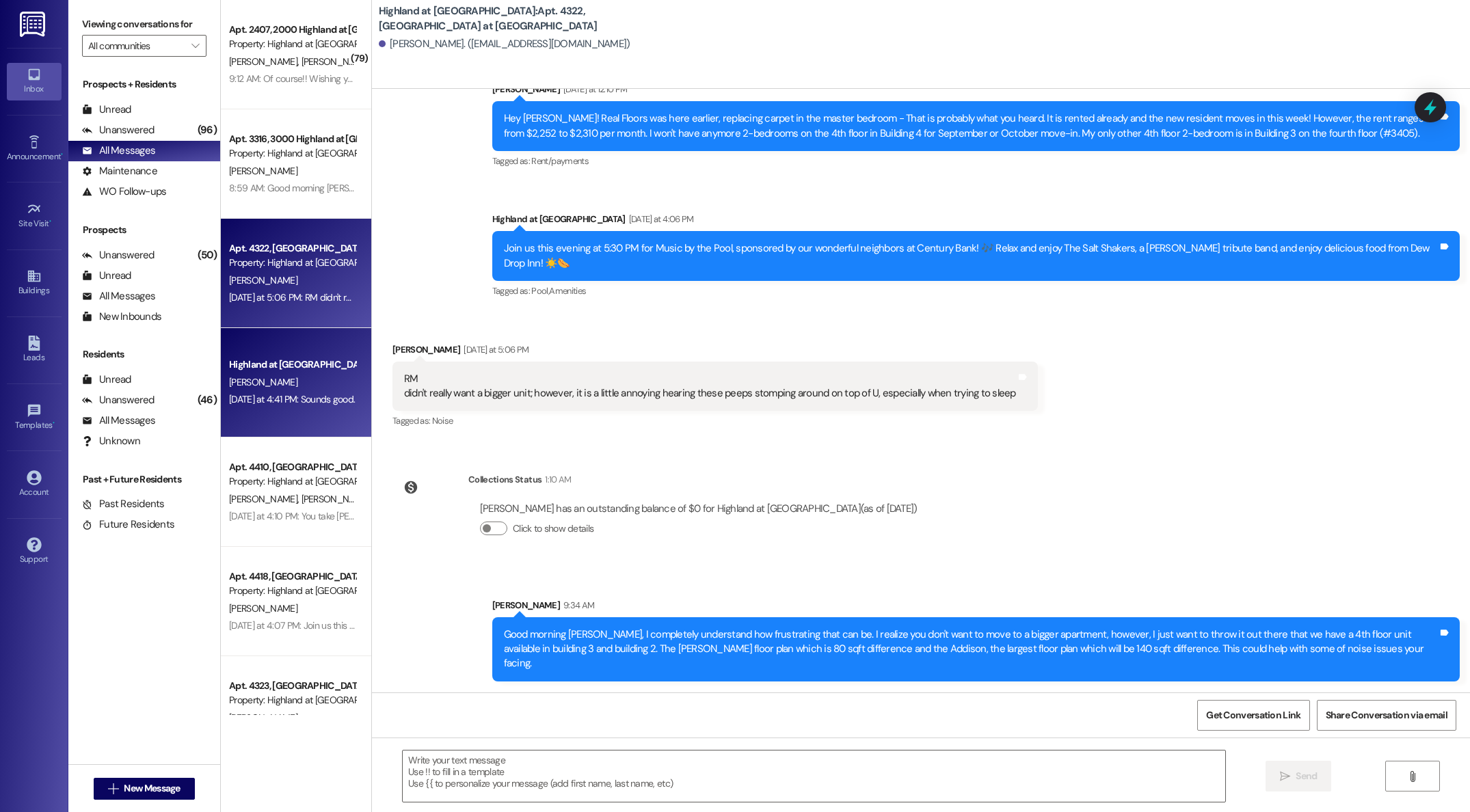
click at [287, 374] on div "[PERSON_NAME]" at bounding box center [292, 382] width 129 height 18
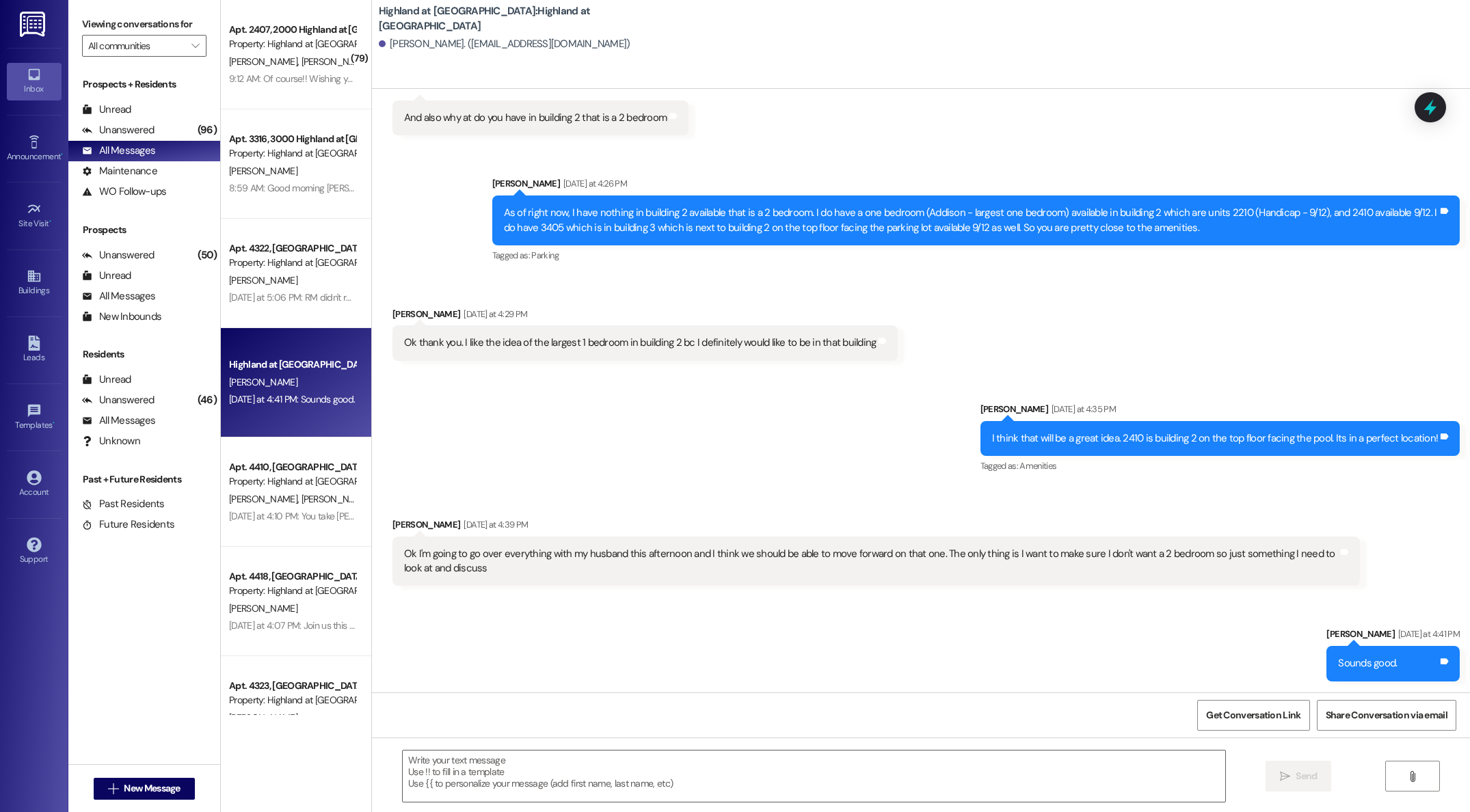
scroll to position [332, 0]
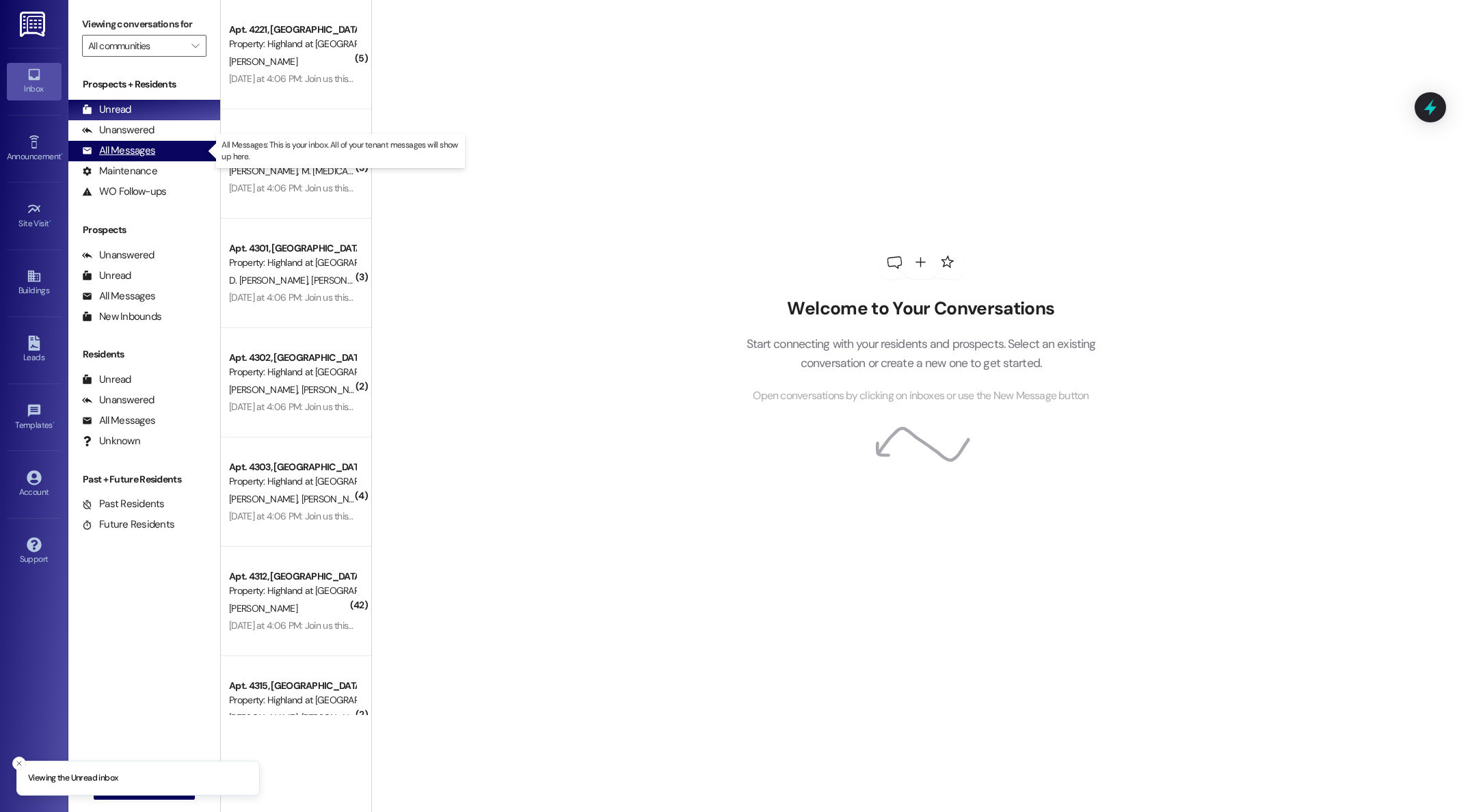
click at [127, 151] on div "All Messages" at bounding box center [118, 151] width 73 height 15
